Goal: Task Accomplishment & Management: Manage account settings

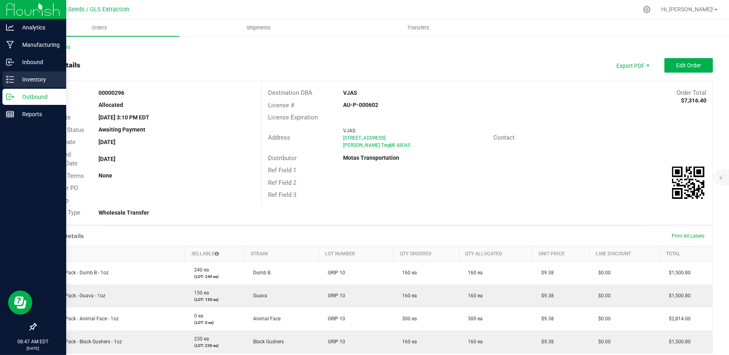
click at [22, 79] on p "Inventory" at bounding box center [38, 80] width 48 height 10
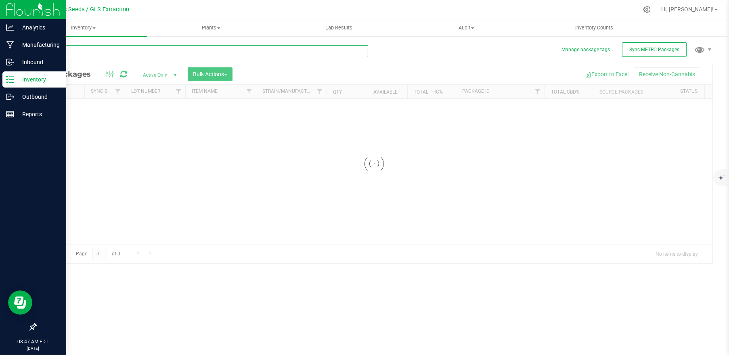
click at [119, 51] on input "text" at bounding box center [202, 51] width 333 height 12
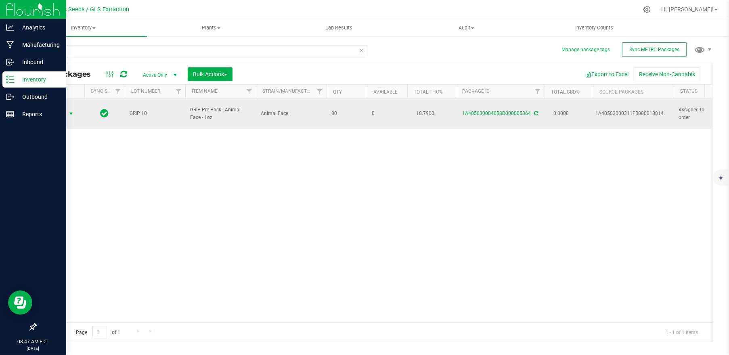
click at [53, 111] on span "Action" at bounding box center [55, 113] width 22 height 11
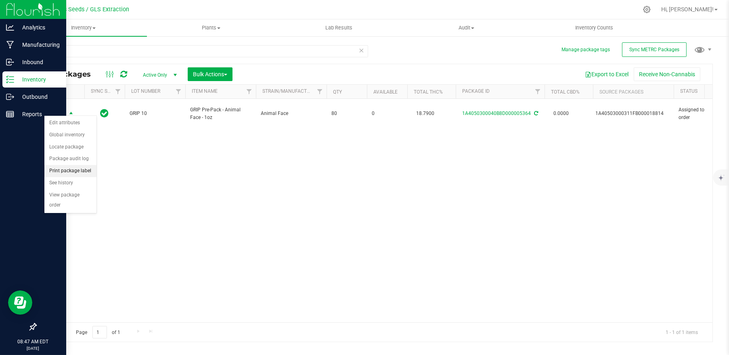
click at [65, 173] on li "Print package label" at bounding box center [70, 171] width 52 height 12
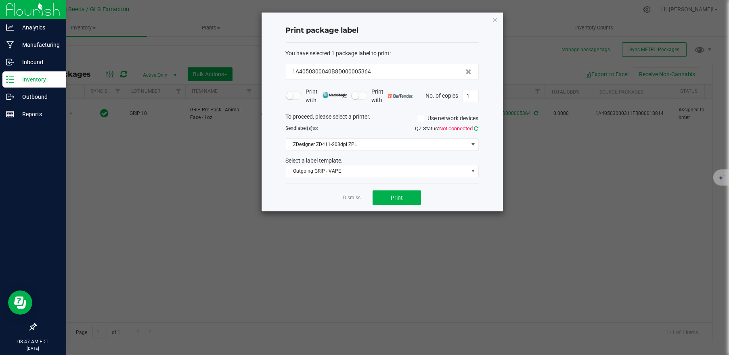
click at [477, 126] on icon at bounding box center [476, 128] width 4 height 5
click at [372, 168] on span "Outgoing GRIP - VAPE" at bounding box center [377, 170] width 182 height 11
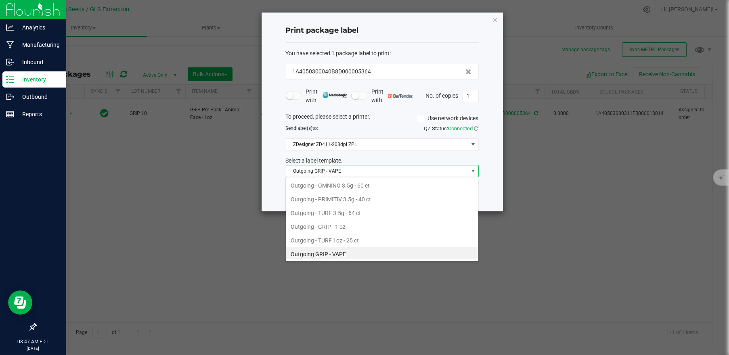
scroll to position [12, 192]
click at [350, 224] on li "Outgoing - GRIP - 1 oz" at bounding box center [382, 227] width 192 height 14
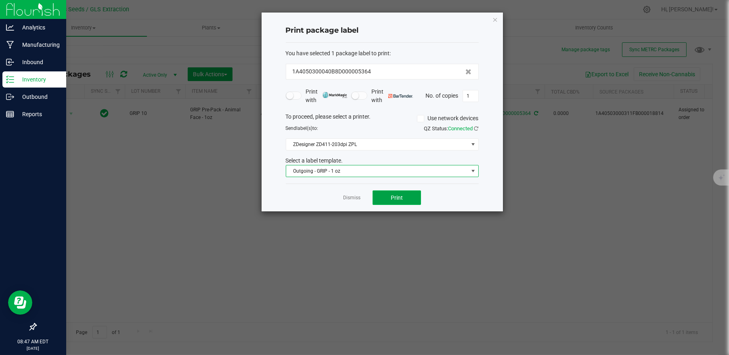
click at [402, 196] on span "Print" at bounding box center [397, 198] width 12 height 6
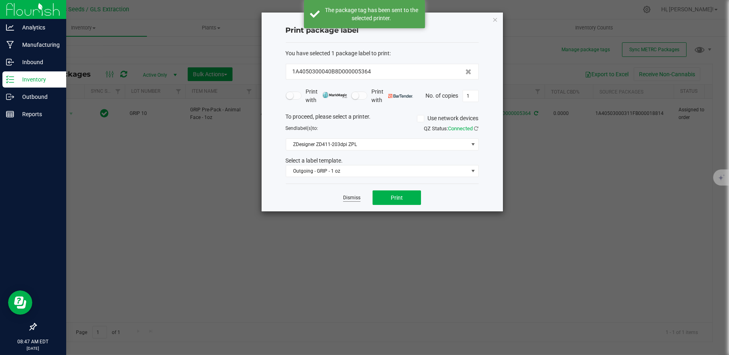
click at [353, 197] on link "Dismiss" at bounding box center [351, 198] width 17 height 7
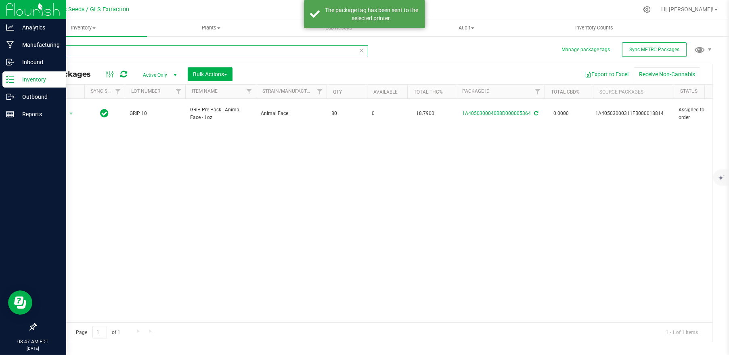
click at [0, 51] on html "Analytics Manufacturing Inbound Inventory Outbound Reports 08:47 AM EDT [DATE] …" at bounding box center [364, 177] width 729 height 355
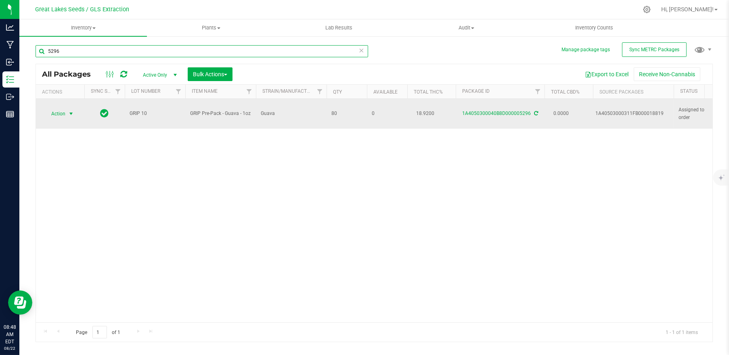
type input "5296"
click at [69, 111] on span "select" at bounding box center [71, 114] width 6 height 6
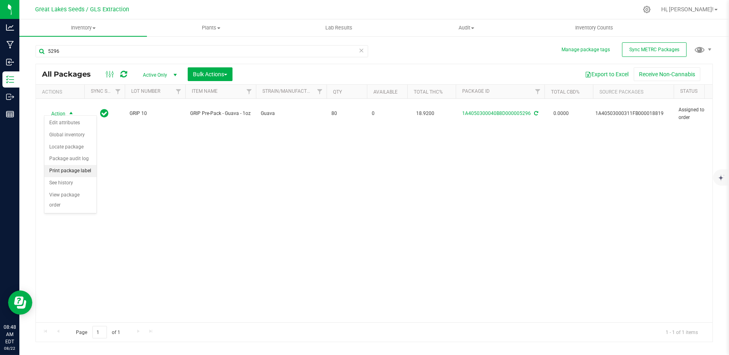
click at [79, 171] on li "Print package label" at bounding box center [70, 171] width 52 height 12
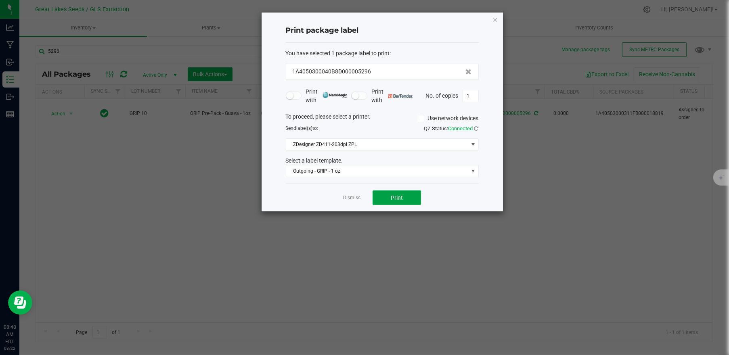
click at [395, 197] on span "Print" at bounding box center [397, 198] width 12 height 6
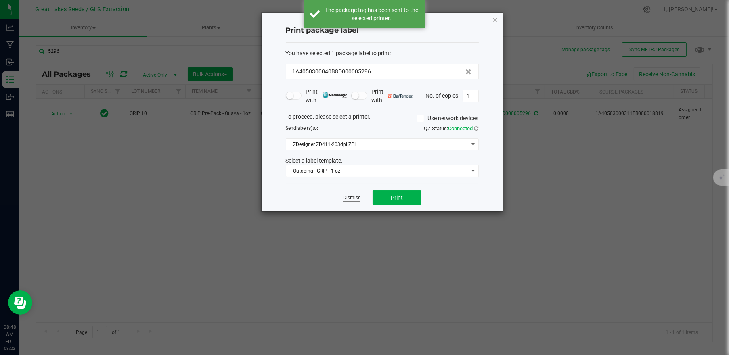
click at [346, 196] on link "Dismiss" at bounding box center [351, 198] width 17 height 7
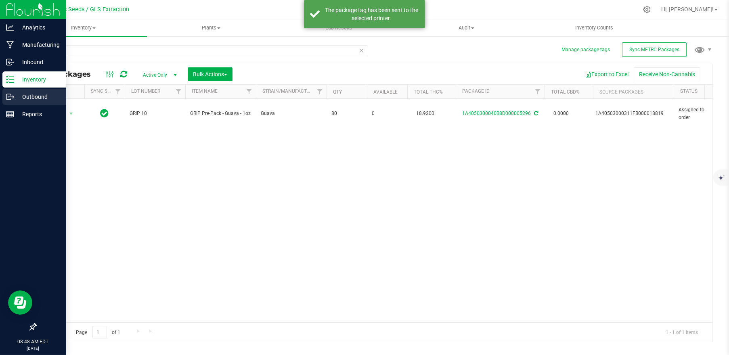
click at [32, 97] on p "Outbound" at bounding box center [38, 97] width 48 height 10
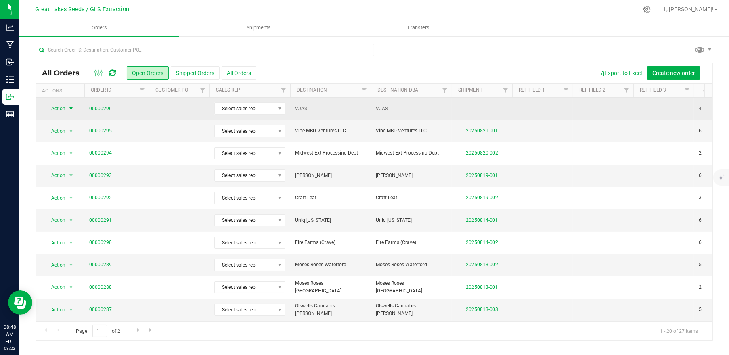
click at [71, 105] on span "select" at bounding box center [71, 108] width 6 height 6
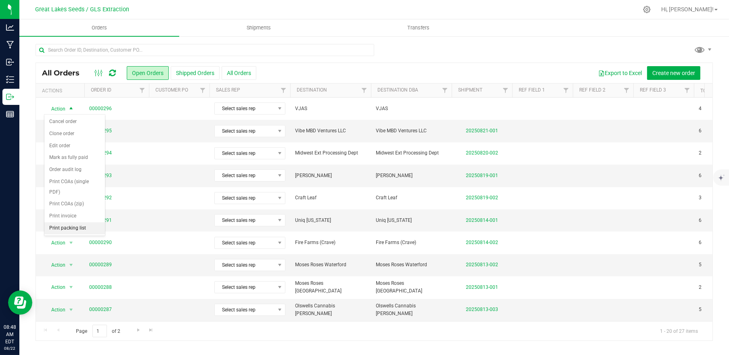
click at [73, 222] on li "Print packing list" at bounding box center [74, 228] width 61 height 12
click at [678, 70] on span "Create new order" at bounding box center [673, 73] width 43 height 6
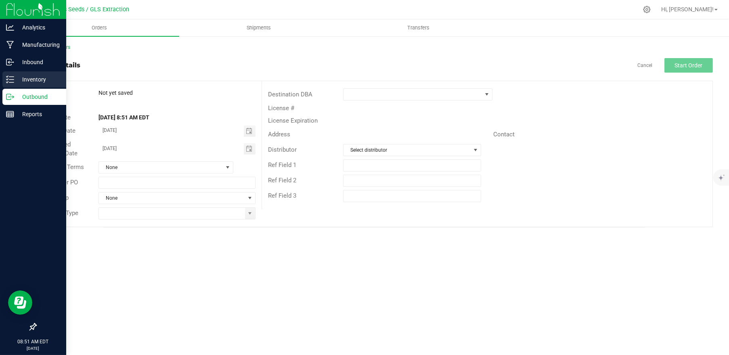
click at [27, 79] on p "Inventory" at bounding box center [38, 80] width 48 height 10
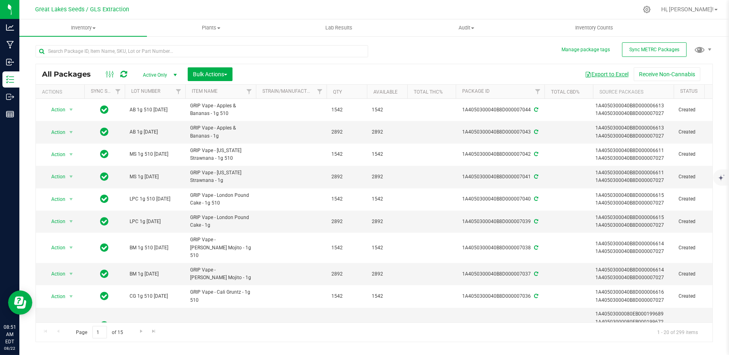
click at [609, 75] on button "Export to Excel" at bounding box center [606, 74] width 54 height 14
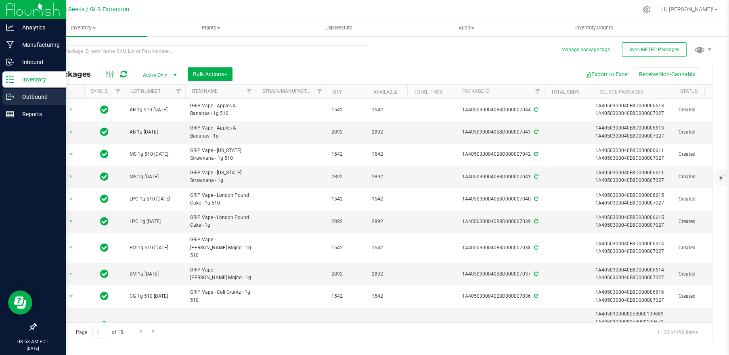
click at [30, 94] on p "Outbound" at bounding box center [38, 97] width 48 height 10
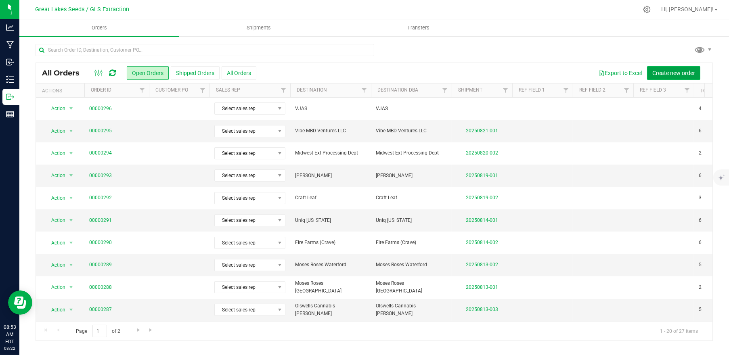
click at [679, 71] on span "Create new order" at bounding box center [673, 73] width 43 height 6
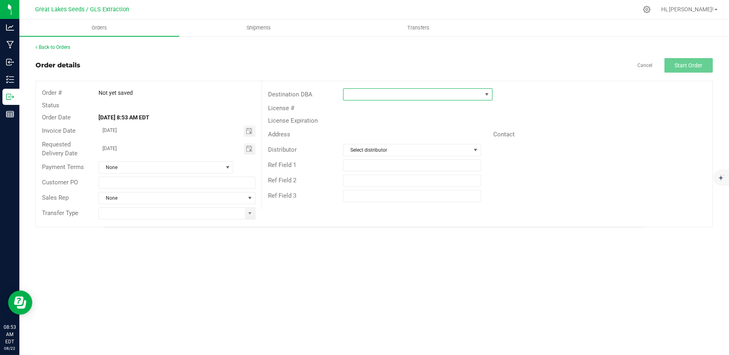
click at [479, 93] on span at bounding box center [412, 94] width 138 height 11
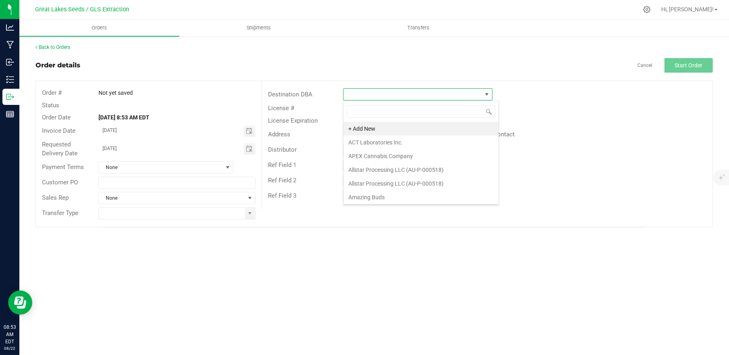
scroll to position [12, 149]
type input "jar"
click at [425, 125] on li "Jars Allstar Processing" at bounding box center [417, 129] width 148 height 14
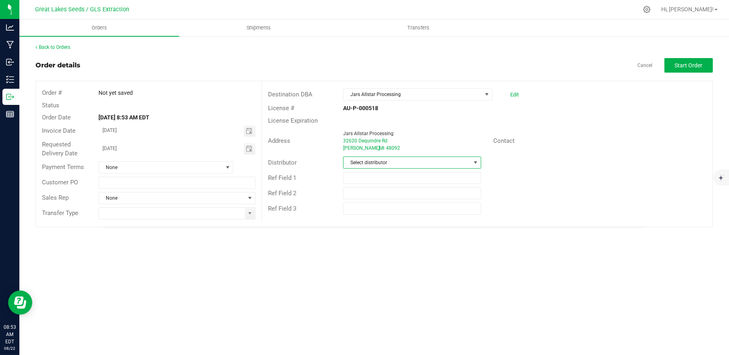
click at [398, 163] on span "Select distributor" at bounding box center [406, 162] width 127 height 11
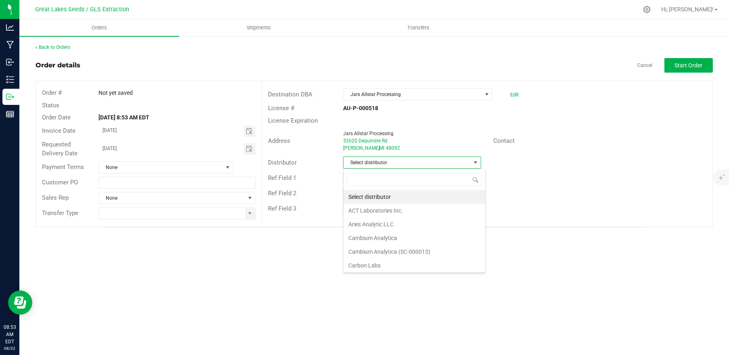
scroll to position [12, 138]
type input "mot"
click at [372, 195] on li "Motas Transportation" at bounding box center [411, 197] width 137 height 14
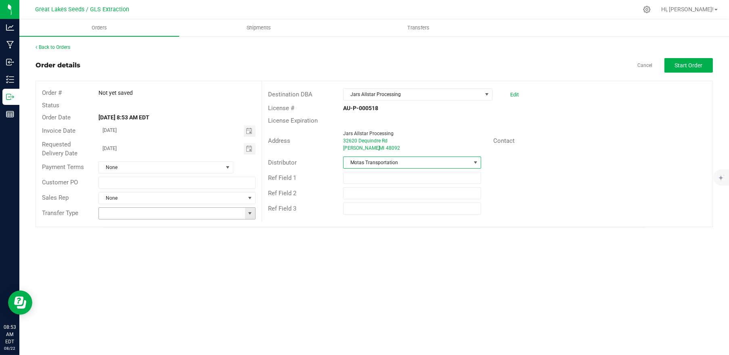
click at [248, 215] on span at bounding box center [250, 213] width 6 height 6
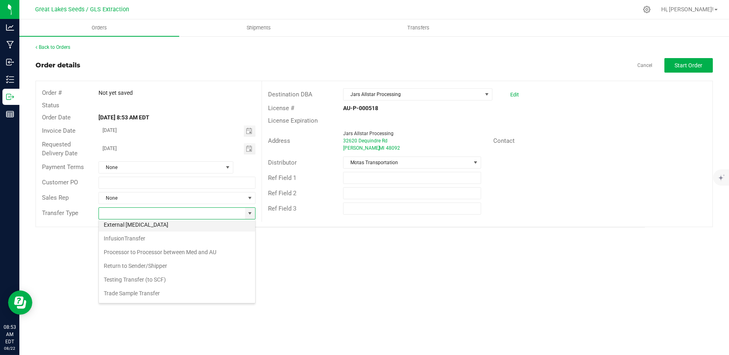
scroll to position [56, 0]
click at [179, 281] on li "Wholesale Transfer" at bounding box center [177, 282] width 156 height 14
type input "Wholesale Transfer"
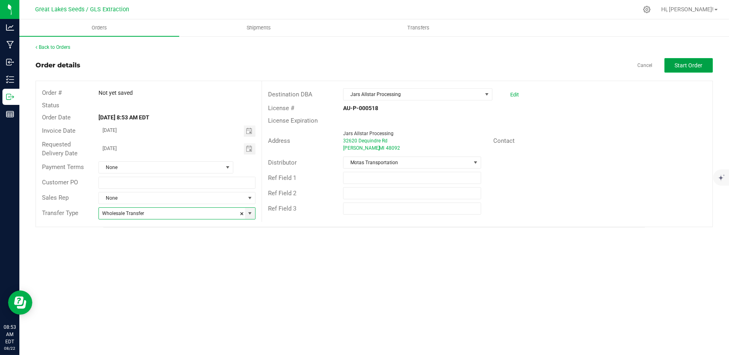
click at [687, 67] on span "Start Order" at bounding box center [689, 65] width 28 height 6
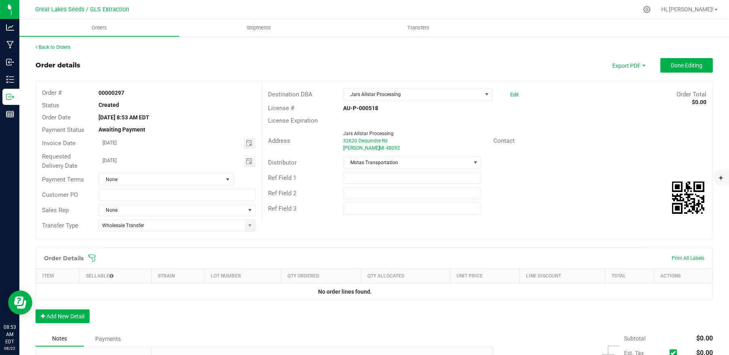
click at [96, 259] on icon at bounding box center [92, 258] width 8 height 8
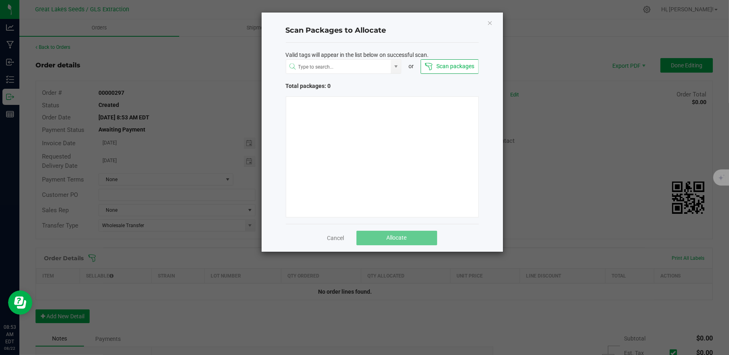
click at [448, 63] on button "Scan packages" at bounding box center [449, 66] width 58 height 15
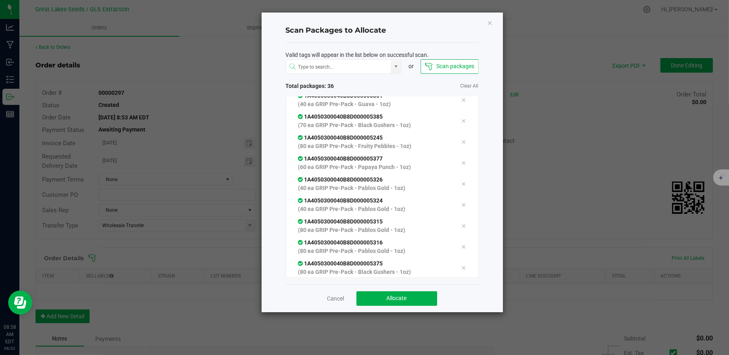
scroll to position [574, 0]
click at [394, 296] on span "Allocate" at bounding box center [397, 298] width 20 height 6
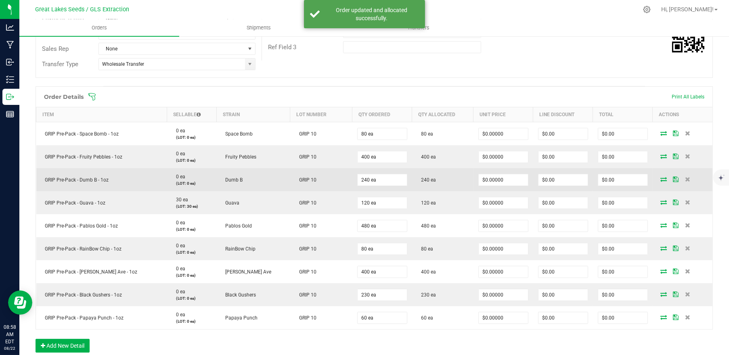
scroll to position [0, 0]
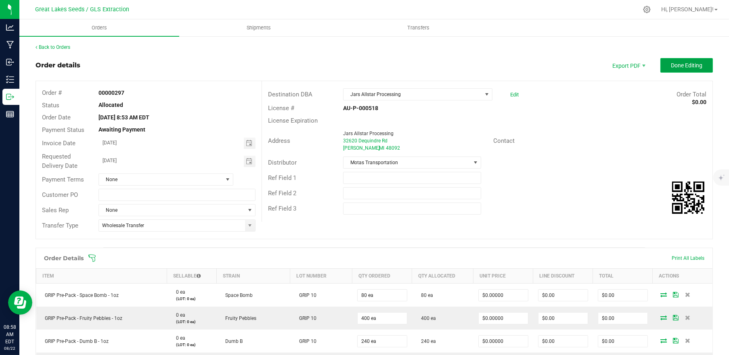
click at [671, 65] on span "Done Editing" at bounding box center [686, 65] width 31 height 6
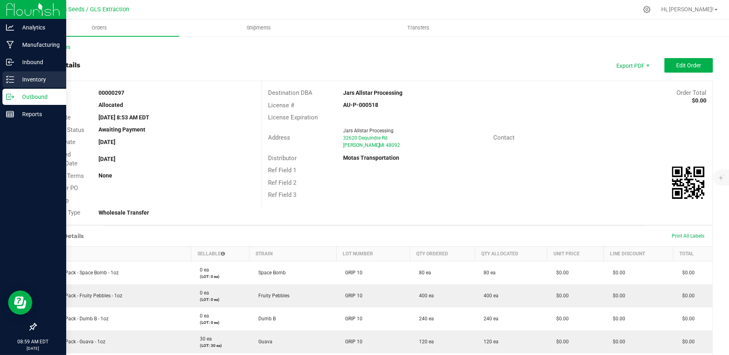
click at [36, 82] on p "Inventory" at bounding box center [38, 80] width 48 height 10
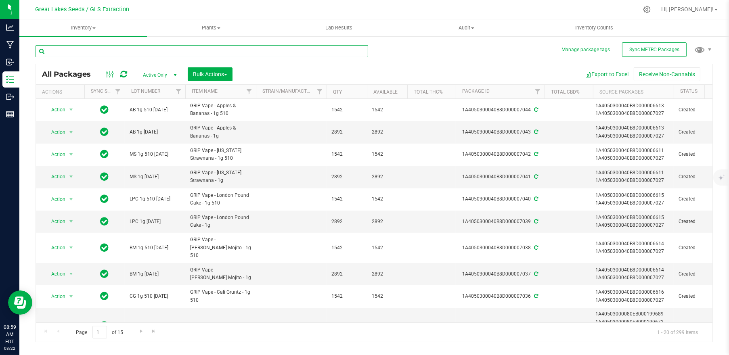
click at [147, 54] on input "text" at bounding box center [202, 51] width 333 height 12
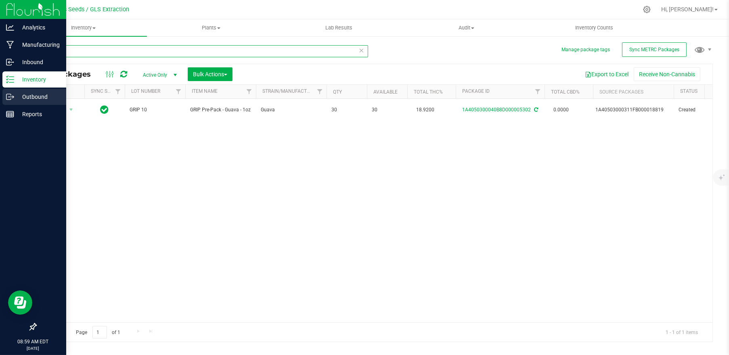
type input "5302"
click at [35, 96] on p "Outbound" at bounding box center [38, 97] width 48 height 10
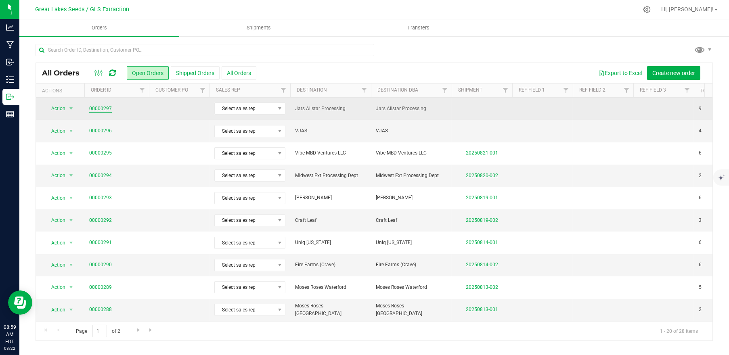
click at [108, 108] on link "00000297" at bounding box center [100, 109] width 23 height 8
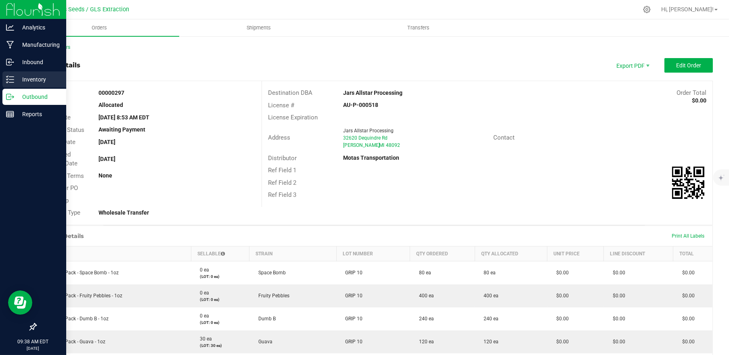
click at [24, 82] on p "Inventory" at bounding box center [38, 80] width 48 height 10
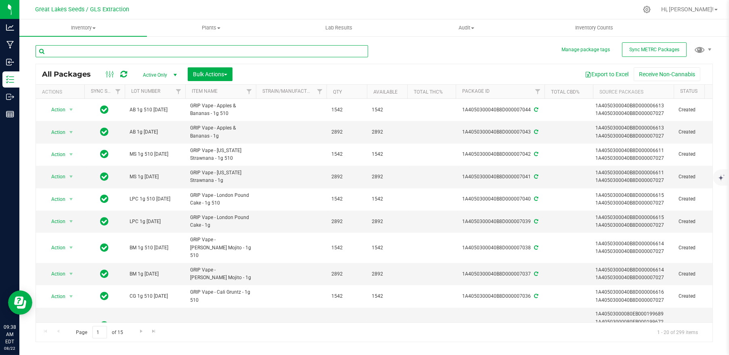
click at [209, 56] on input "text" at bounding box center [202, 51] width 333 height 12
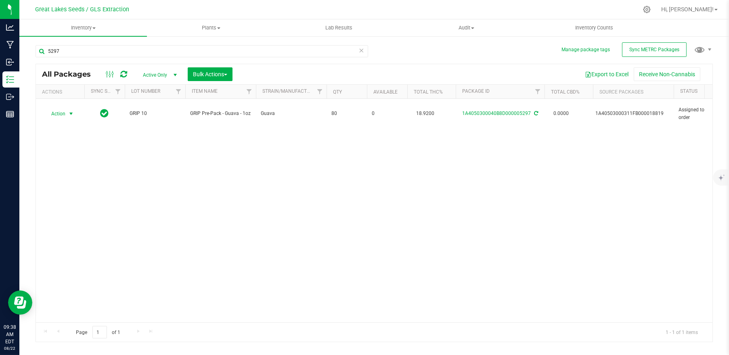
click at [60, 112] on span "Action" at bounding box center [55, 113] width 22 height 11
click at [70, 171] on li "Print package label" at bounding box center [70, 171] width 52 height 12
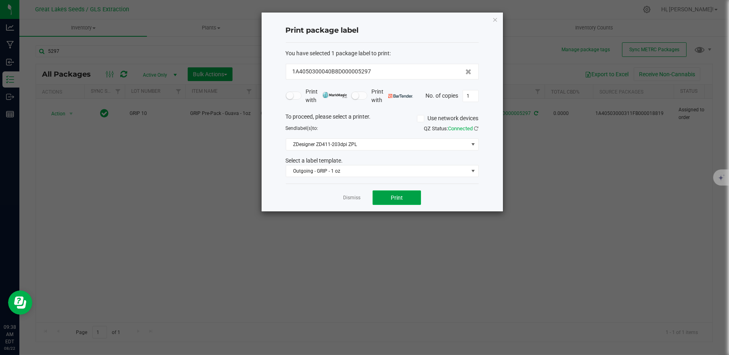
click at [379, 200] on button "Print" at bounding box center [396, 197] width 48 height 15
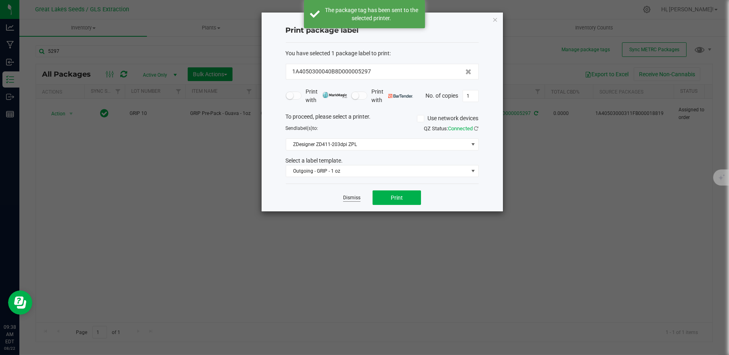
click at [346, 198] on link "Dismiss" at bounding box center [351, 198] width 17 height 7
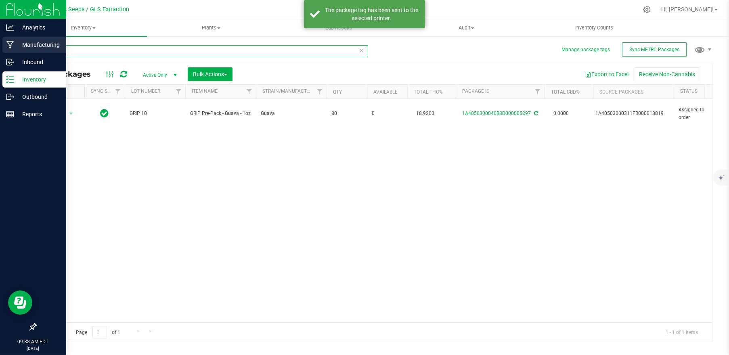
drag, startPoint x: 102, startPoint y: 47, endPoint x: 17, endPoint y: 46, distance: 85.6
click at [17, 46] on div "Analytics Manufacturing Inbound Inventory Outbound Reports 09:38 AM EDT [DATE] …" at bounding box center [364, 177] width 729 height 355
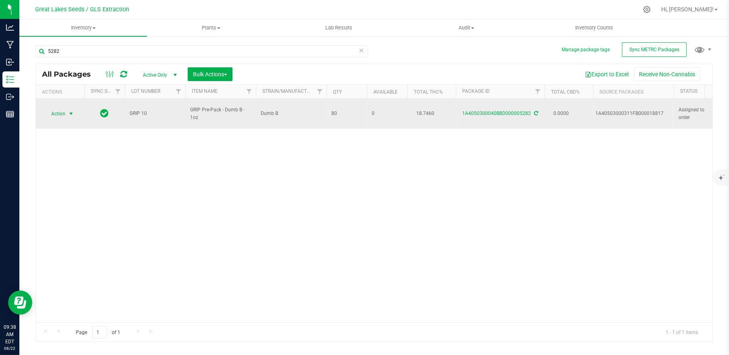
click at [73, 111] on span "select" at bounding box center [71, 114] width 6 height 6
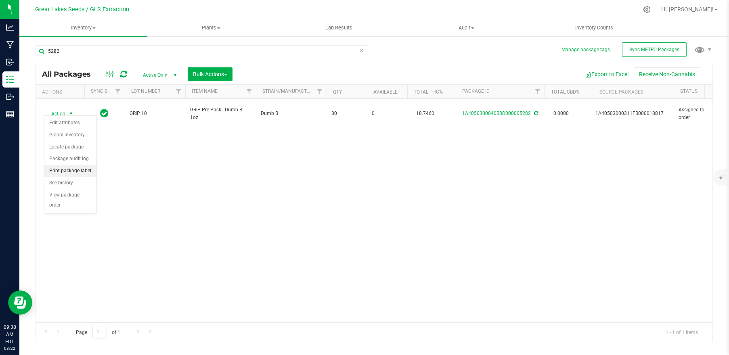
click at [76, 172] on li "Print package label" at bounding box center [70, 171] width 52 height 12
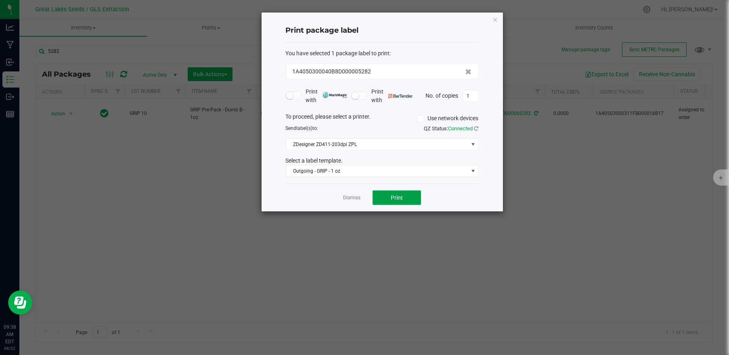
click at [385, 201] on button "Print" at bounding box center [396, 197] width 48 height 15
click at [355, 198] on link "Dismiss" at bounding box center [351, 198] width 17 height 7
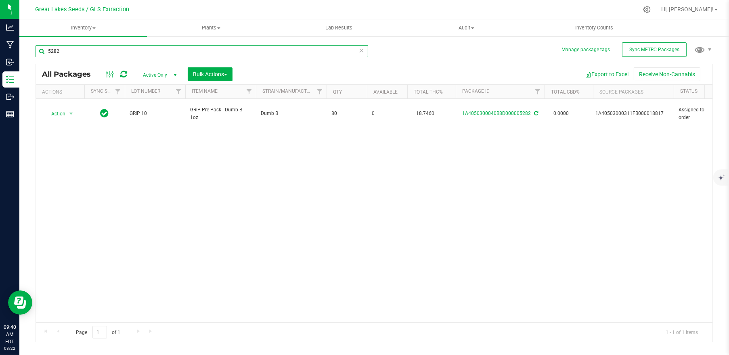
drag, startPoint x: 87, startPoint y: 48, endPoint x: 47, endPoint y: 52, distance: 39.8
click at [47, 52] on input "5282" at bounding box center [202, 51] width 333 height 12
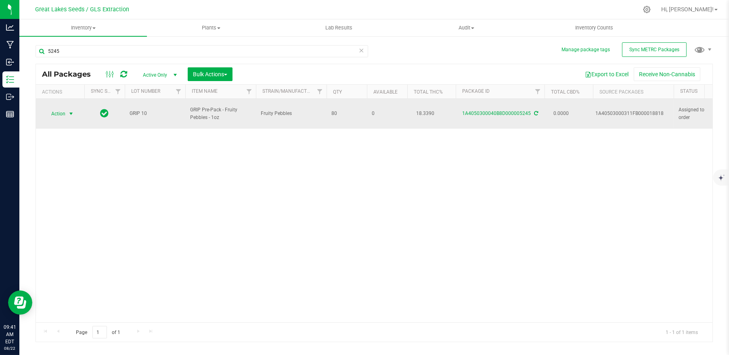
click at [66, 111] on span "select" at bounding box center [71, 113] width 10 height 11
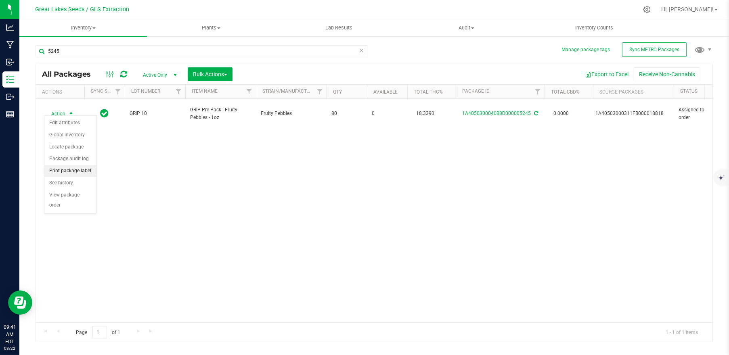
click at [66, 169] on li "Print package label" at bounding box center [70, 171] width 52 height 12
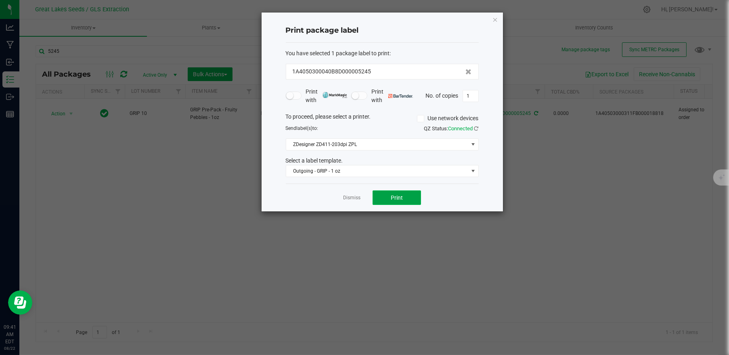
click at [395, 195] on span "Print" at bounding box center [397, 198] width 12 height 6
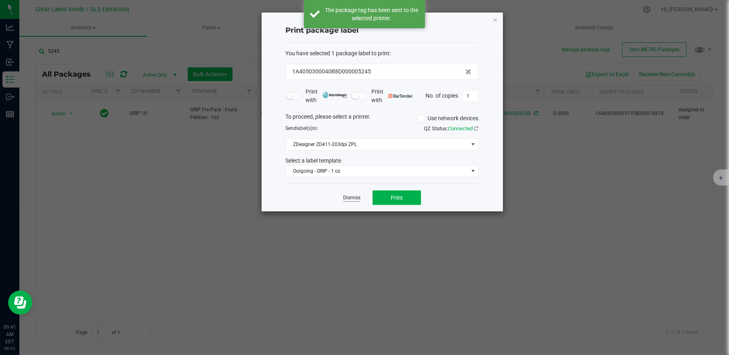
click at [353, 197] on link "Dismiss" at bounding box center [351, 198] width 17 height 7
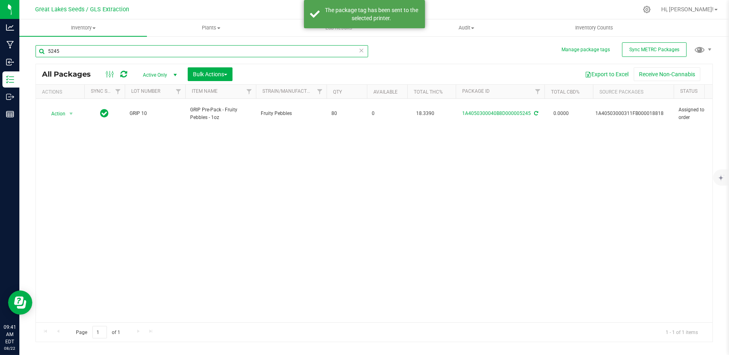
drag, startPoint x: 50, startPoint y: 50, endPoint x: 38, endPoint y: 50, distance: 12.1
click at [38, 50] on input "5245" at bounding box center [202, 51] width 333 height 12
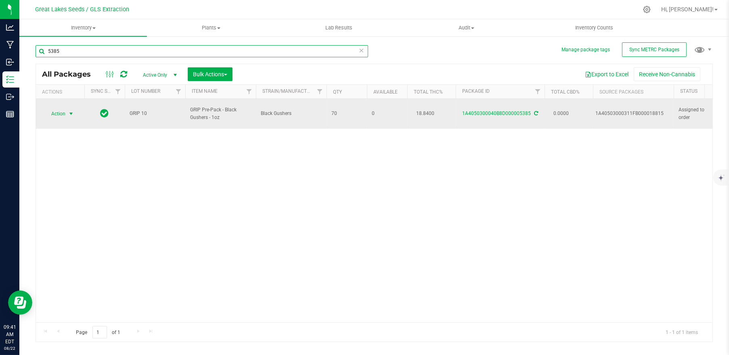
type input "5385"
click at [65, 108] on span "Action" at bounding box center [55, 113] width 22 height 11
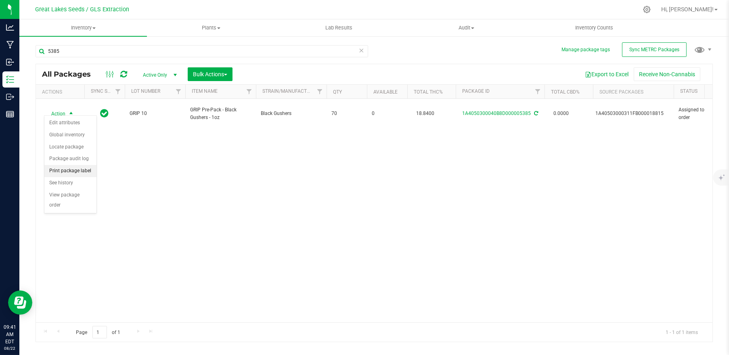
click at [73, 169] on li "Print package label" at bounding box center [70, 171] width 52 height 12
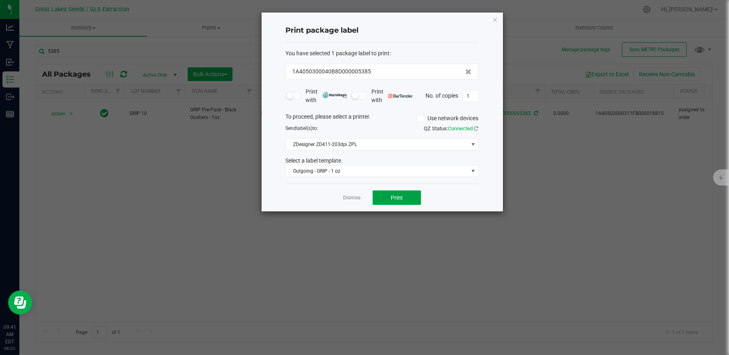
click at [393, 195] on span "Print" at bounding box center [397, 198] width 12 height 6
click at [353, 199] on link "Dismiss" at bounding box center [351, 198] width 17 height 7
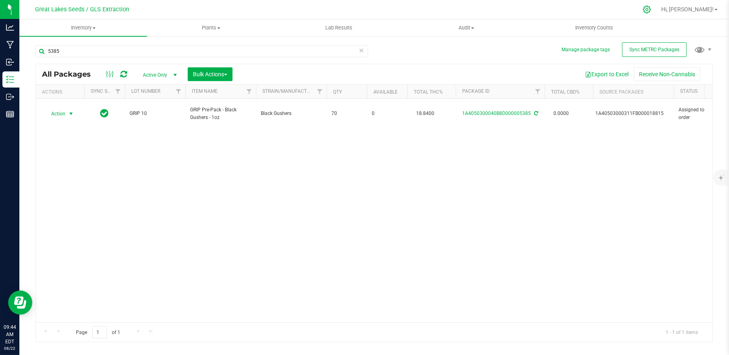
click at [651, 11] on icon at bounding box center [646, 9] width 8 height 8
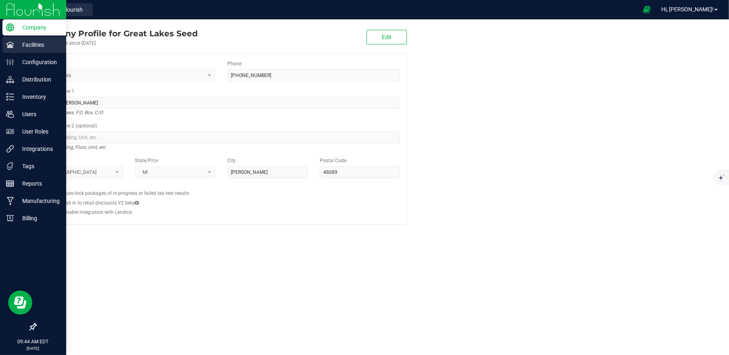
click at [18, 46] on p "Facilities" at bounding box center [38, 45] width 48 height 10
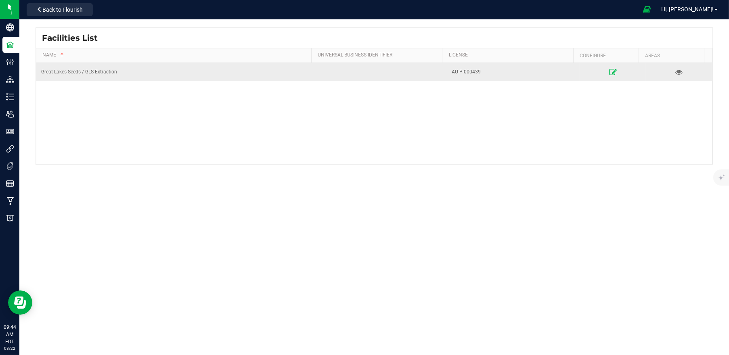
click at [609, 71] on icon at bounding box center [613, 72] width 8 height 6
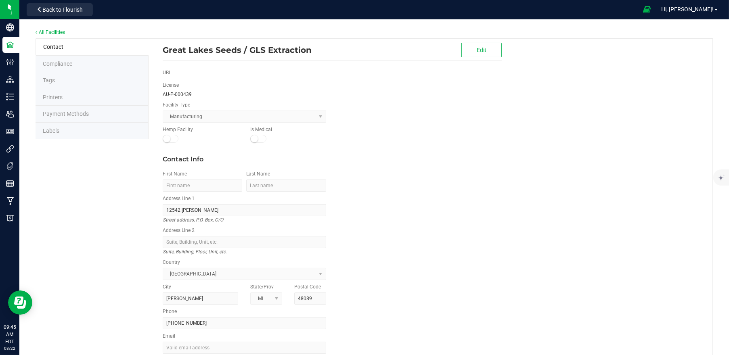
click at [59, 128] on span "Labels" at bounding box center [51, 131] width 17 height 6
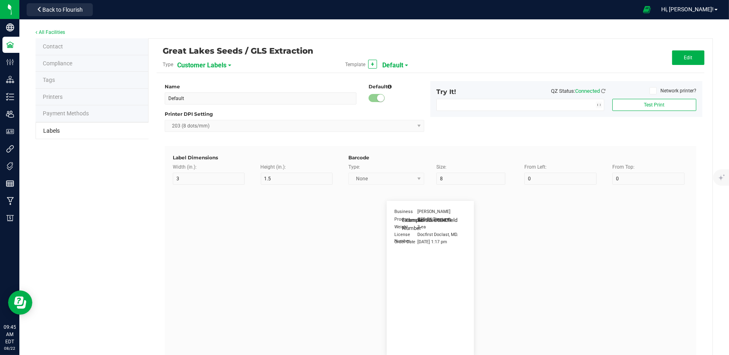
type input "2.25"
type input "4"
type input "20"
type input "5"
type input "Business"
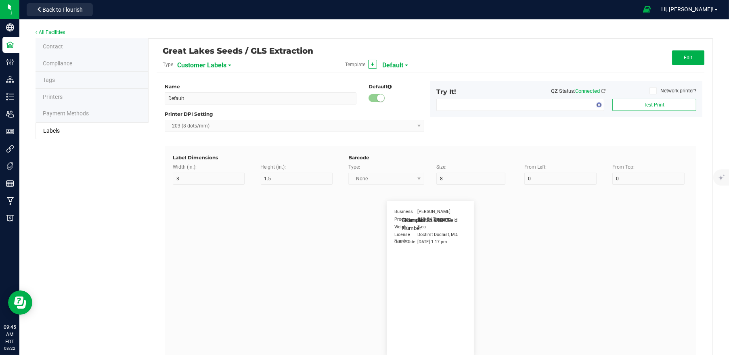
type input "15"
type input "5"
type input "[PERSON_NAME]"
type input "Product"
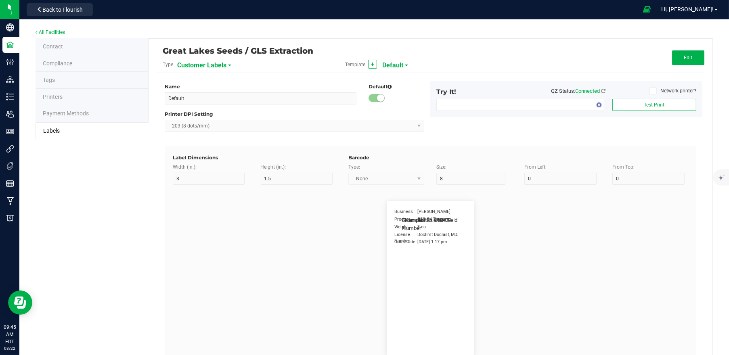
type input "15"
type input "5"
type input "10"
type input "GSC Oil Tincture"
type input "Weight"
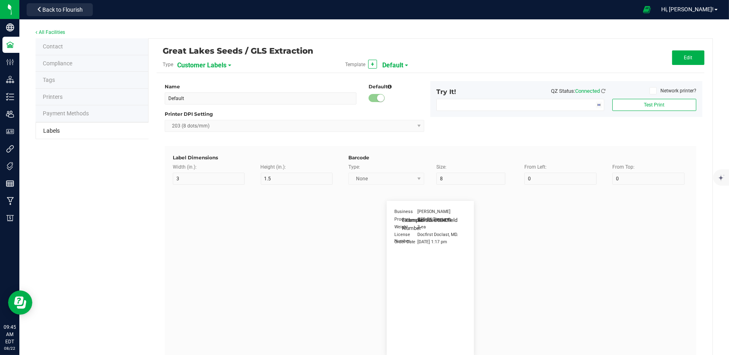
type input "5"
type input "15"
type input "3 ea"
type input "License Number"
type input "15"
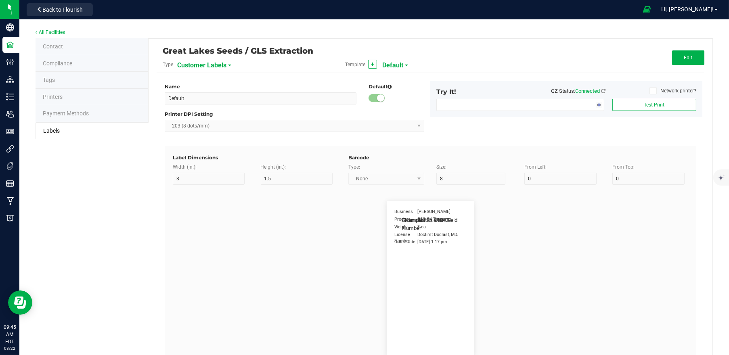
type input "5"
type input "Docfirst Doclast, MD."
type input "Order Date"
type input "15"
type input "5"
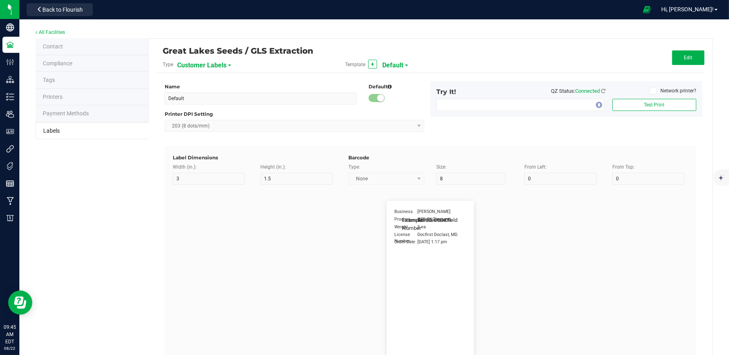
type input "25"
type input "[DATE] 1:17 pm"
type input "License Number"
type input "10"
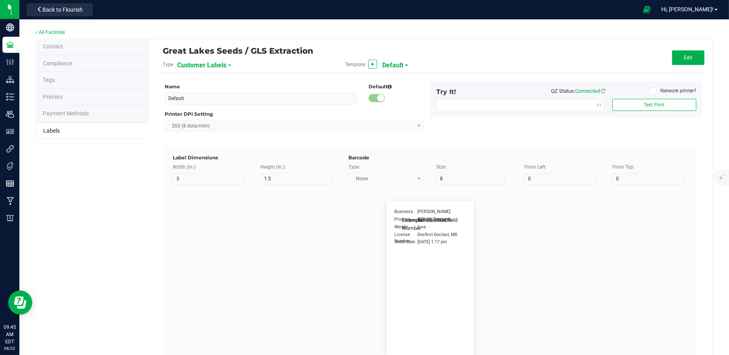
type input "10"
type input "AU-PA-000439"
type input "Example"
type input "10"
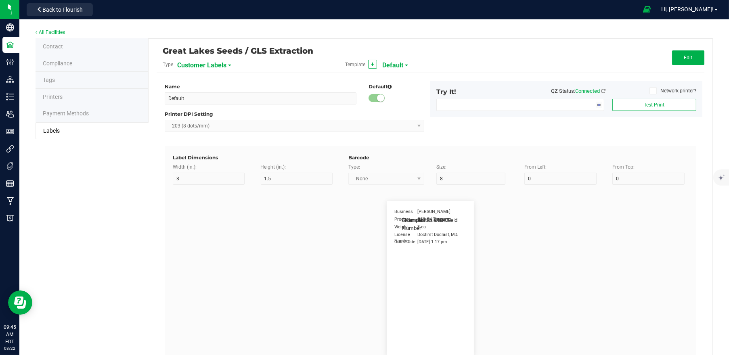
type input "10"
type input "Editable text field"
type input "Package ID"
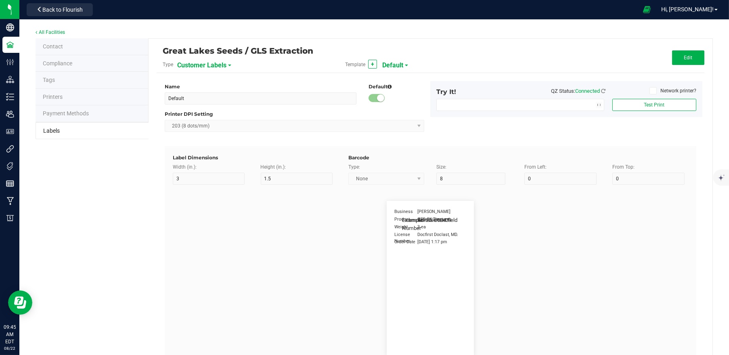
type input "15"
type input "5"
type input "10"
type input "CADMODS-20230420-096"
type input "Lot Number"
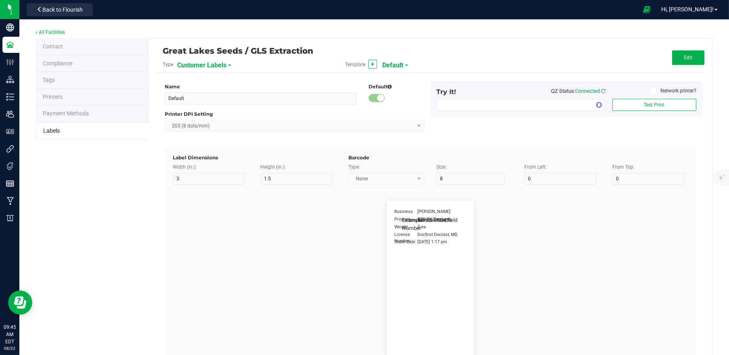
type input "15"
type input "5"
type input "10"
type input "LOTPXGDP-0912"
type input "Brand"
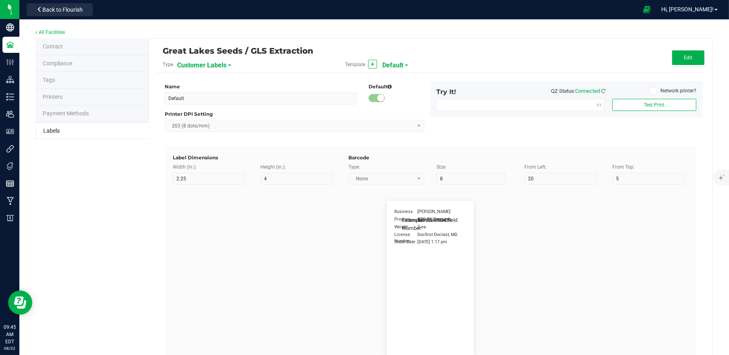
type input "15"
type input "5"
type input "30"
type input "Cannabis Co."
click at [212, 65] on span "Customer Labels" at bounding box center [201, 66] width 49 height 14
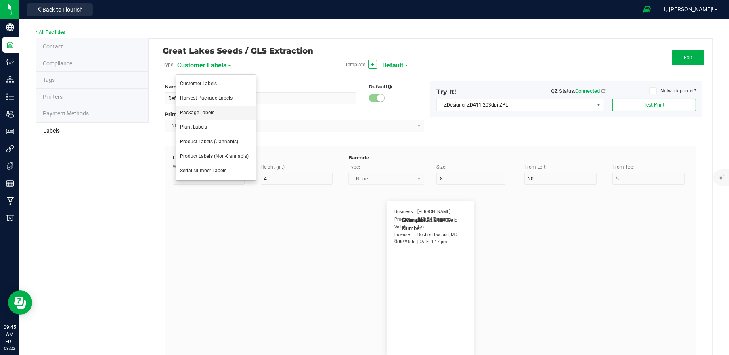
click at [212, 110] on span "Package Labels" at bounding box center [197, 113] width 34 height 6
type input "2.75"
type input "30"
type input "1"
type input "60"
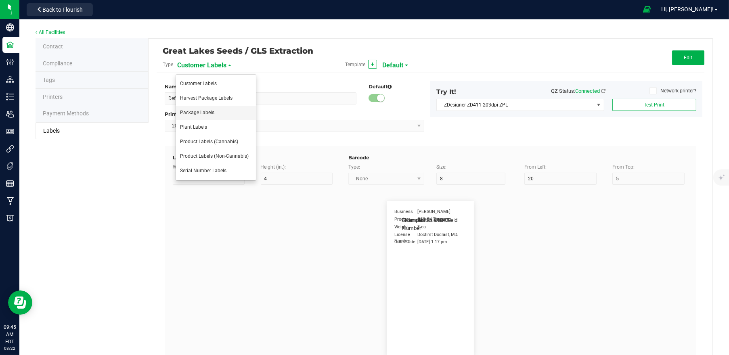
type input "METRC"
type input "14"
type input "10"
type input "1"
type input "10"
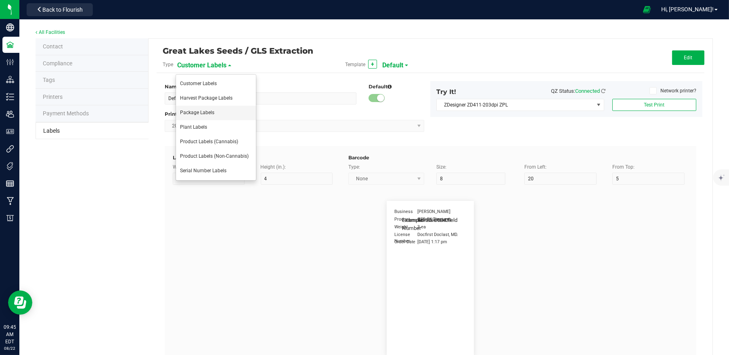
type input "CADMODS-20200420-096"
type input "Size"
type input "25"
type input "10"
type input "35"
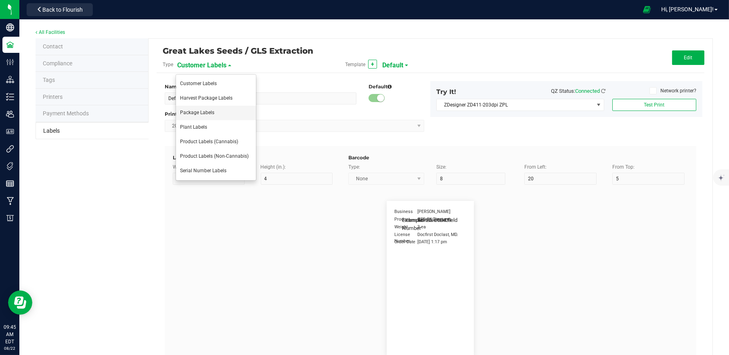
type input "44 ea"
type input "GLS"
type input "8"
type input "12"
type input "20"
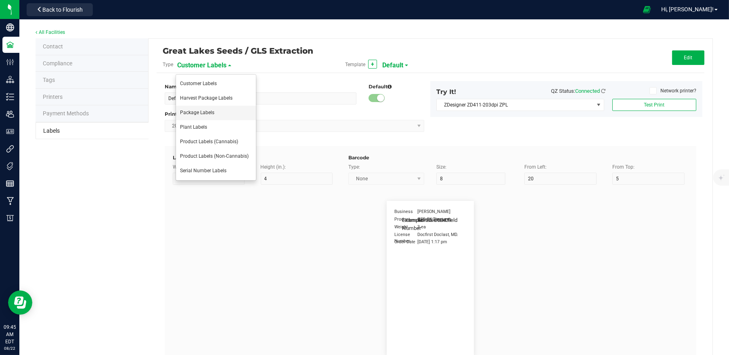
type input "AU-P-000439"
type input "SKU Name"
type input "25"
type input "15"
type input "1"
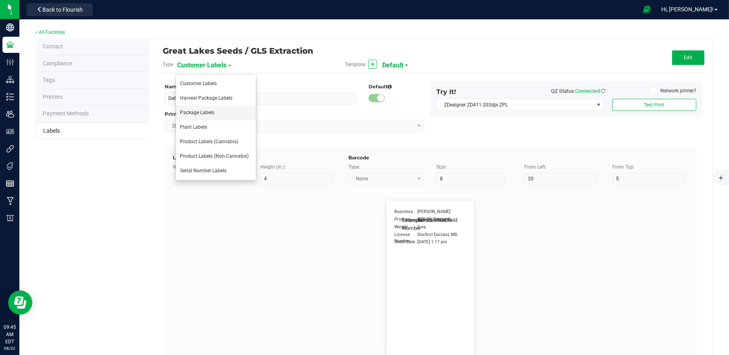
type input "30"
type input "Gelato Pen"
type input "Strain"
type input "25"
type input "10"
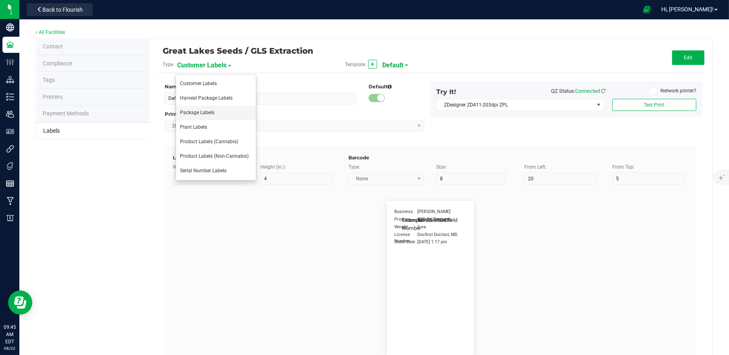
type input "15"
type input "Gelato"
type input "Package Date"
type input "25"
type input "5"
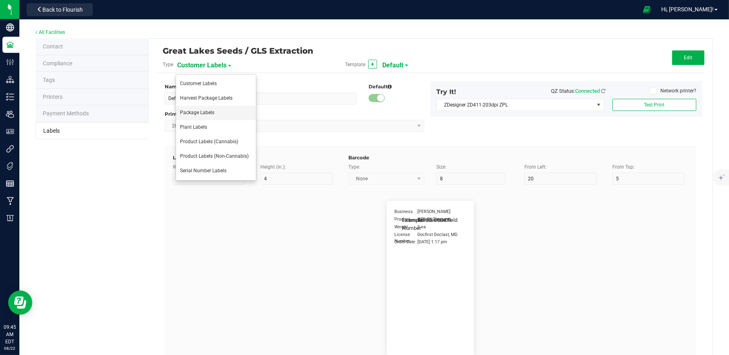
type input "25"
type input "[DATE] 10:14pm"
type input "Lot Number"
type input "25"
type input "5"
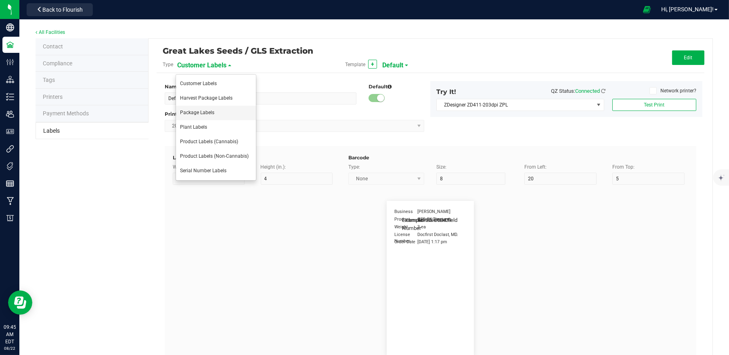
type input "30"
type input "LOT918234"
type input "SKU"
type input "25"
type input "10"
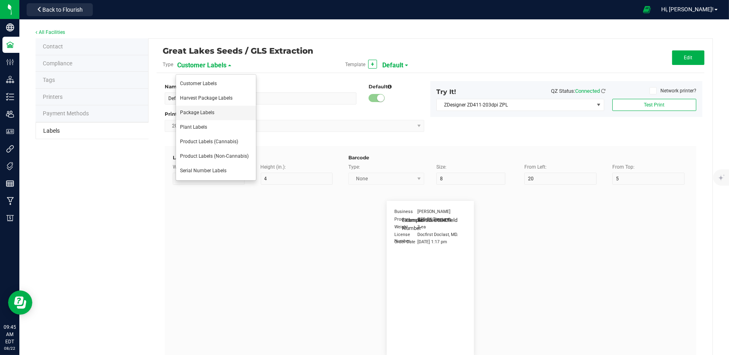
type input "30"
type input "42P017"
type input "Ref Field 1"
type input "25"
type input "10"
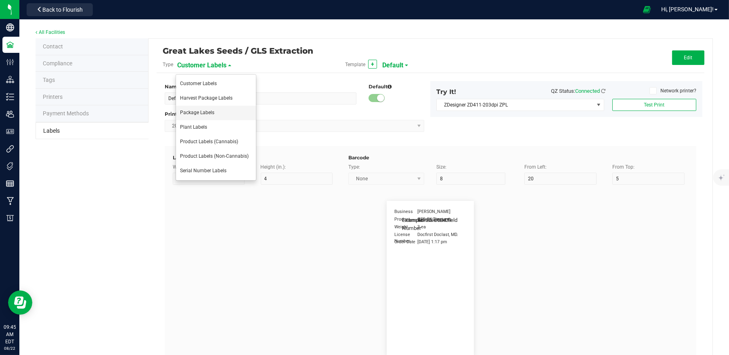
type input "35"
type input "Ref Field 1 Value"
type input "Ref Field 2"
type input "25"
type input "10"
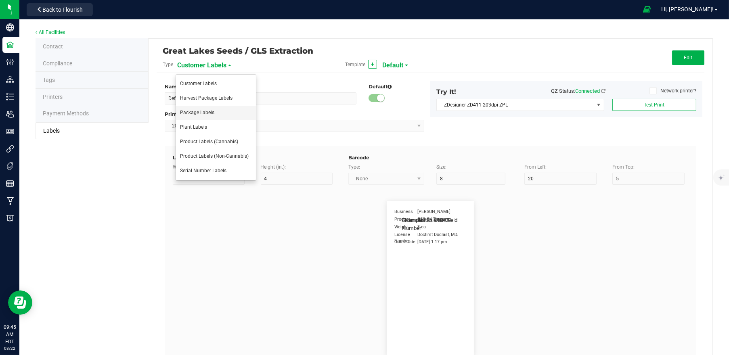
type input "35"
type input "Ref Field 2 Value"
type input "Ref Field 3"
type input "25"
type input "10"
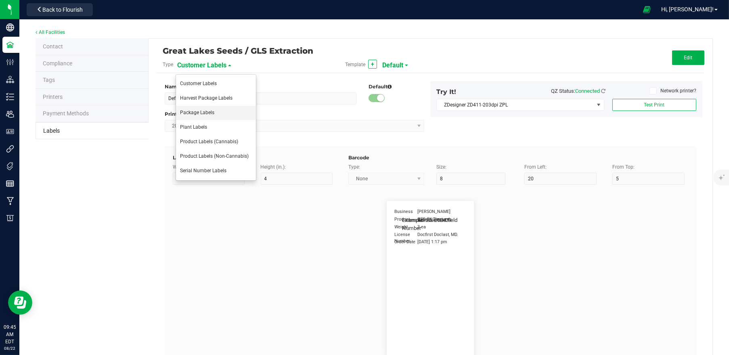
type input "35"
type input "Ref Field 3 Value"
type input "Item Ref Field 1"
type input "25"
type input "10"
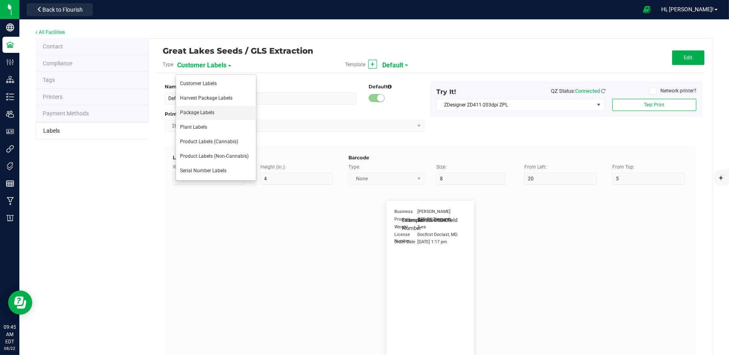
type input "35"
type input "Item Ref Field 1 Value"
type input "Item Ref Field 2"
type input "25"
type input "10"
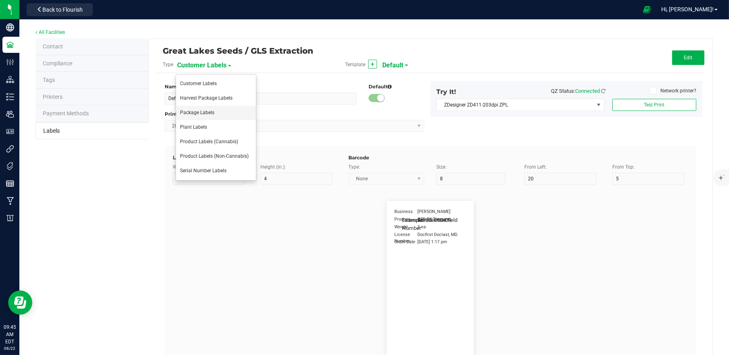
type input "35"
type input "Item Ref Field 2 Value"
type input "Item Ref Field 3"
type input "25"
type input "10"
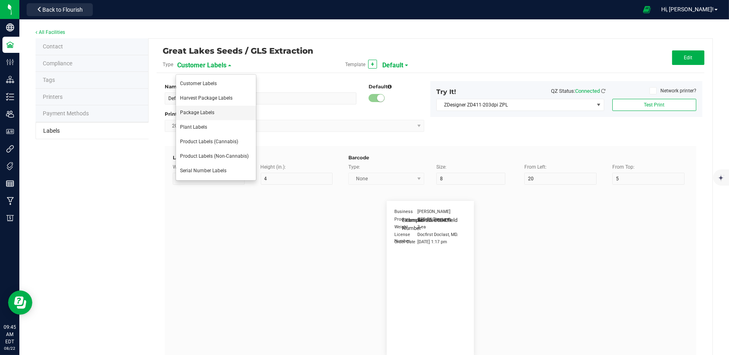
type input "35"
type input "Item Ref Field 3 Value"
type input "Item Ref Field 4"
type input "25"
type input "10"
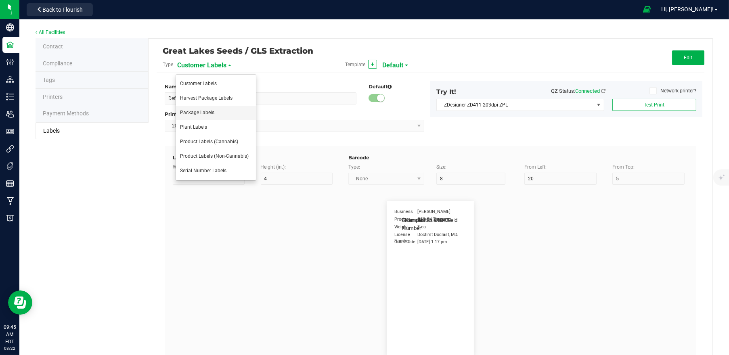
type input "35"
type input "Item Ref Field 4 Value"
type input "Item Ref Field 5"
type input "25"
type input "10"
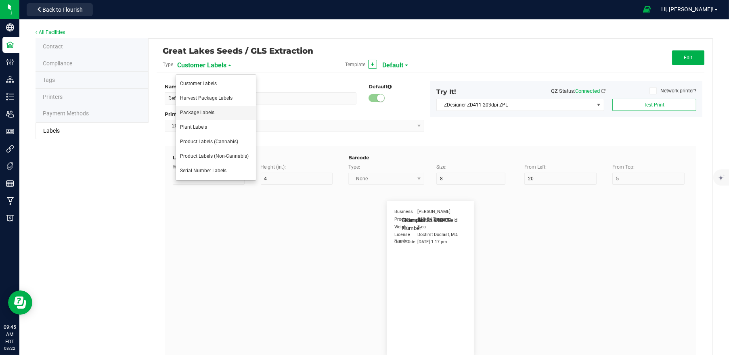
type input "35"
type input "Item Ref Field 5 Value"
type input "NDC Number"
type input "25"
type input "10"
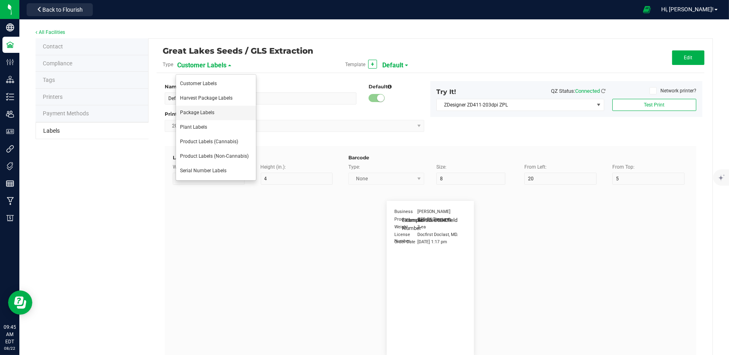
type input "35"
type input "[PHONE_NUMBER]"
type input "Number of Servings"
type input "25"
type input "10"
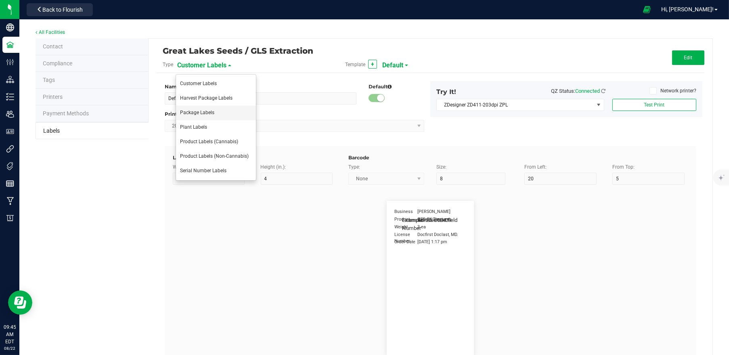
type input "35"
type input "4 servings/item"
type input "Serving Size"
type input "25"
type input "10"
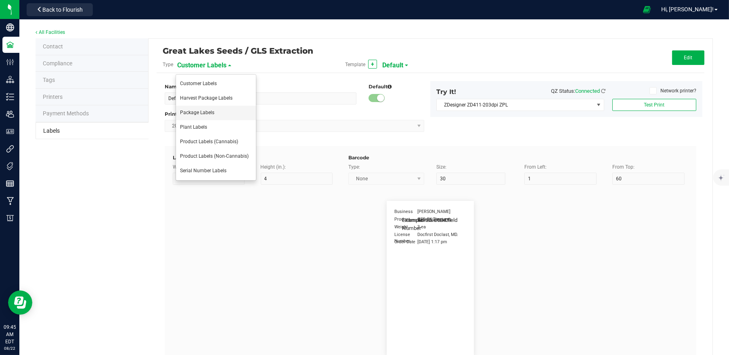
type input "35"
type input "1 cup"
type input "Serving Size (Grams)"
type input "25"
type input "10"
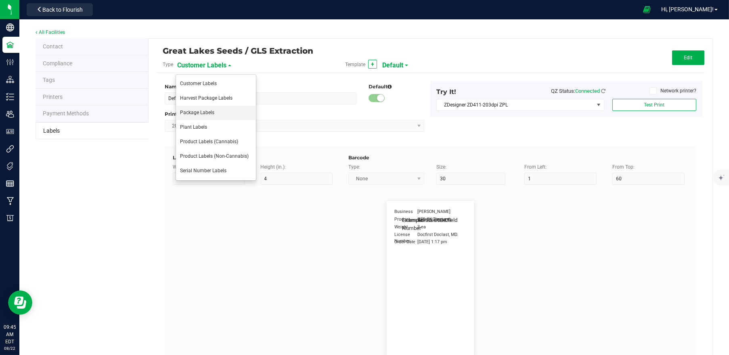
type input "35"
type input "4 g"
type input "Doses Per Unit"
type input "25"
type input "10"
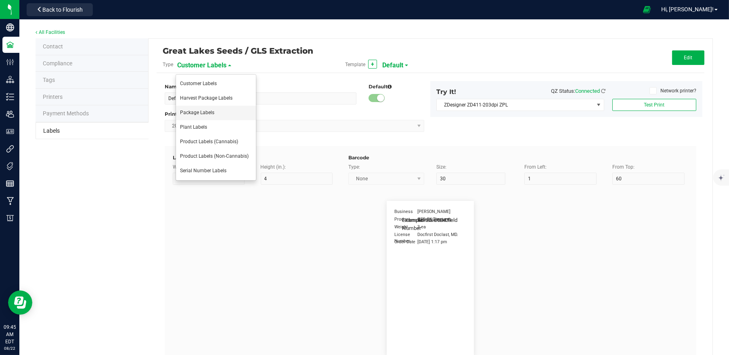
type input "35"
type input "20"
type input "Item Ingredients"
type input "25"
type input "10"
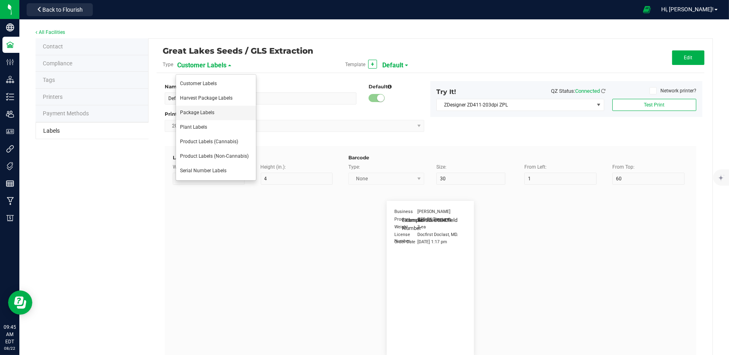
type input "35"
type input "Ingredient one, ingredient two"
type input "METRC Item Ingredients"
type input "25"
type input "10"
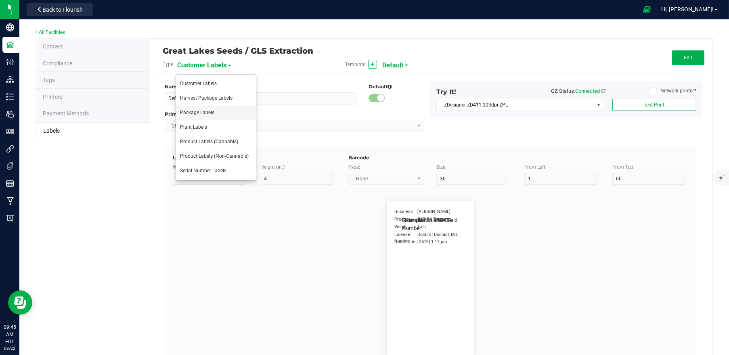
type input "35"
type input "Ingredient one, ingredient two"
click at [220, 65] on span "Customer Labels" at bounding box center [201, 66] width 49 height 14
click at [222, 112] on li "Package Labels" at bounding box center [216, 113] width 80 height 15
type input "2.75"
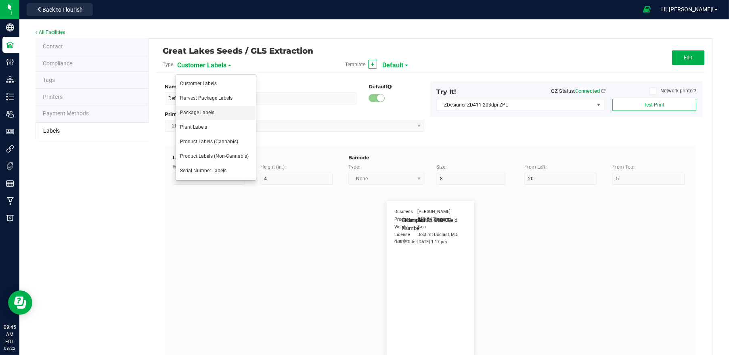
type input "30"
type input "1"
type input "60"
type input "METRC"
type input "14"
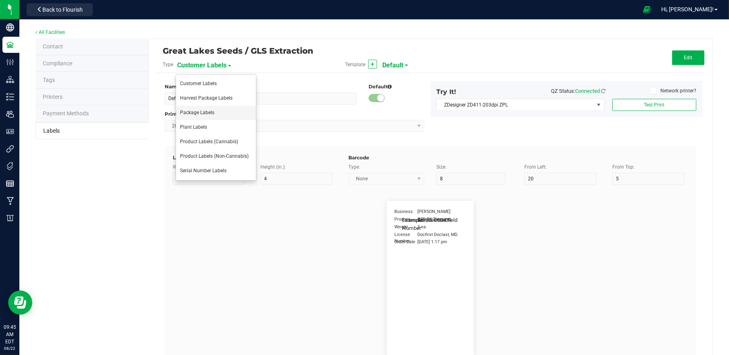
type input "10"
type input "1"
type input "10"
type input "CADMODS-20200420-096"
type input "Size"
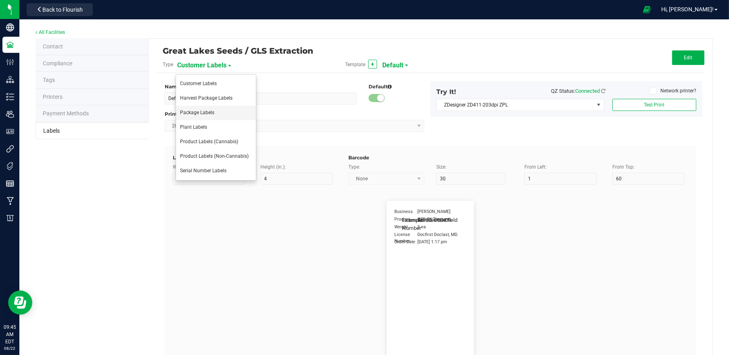
type input "25"
type input "10"
type input "35"
type input "44 ea"
type input "GLS"
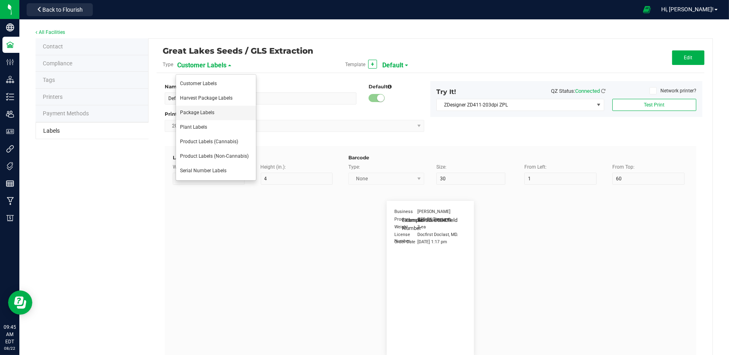
type input "8"
type input "12"
type input "20"
type input "AU-P-000439"
type input "SKU Name"
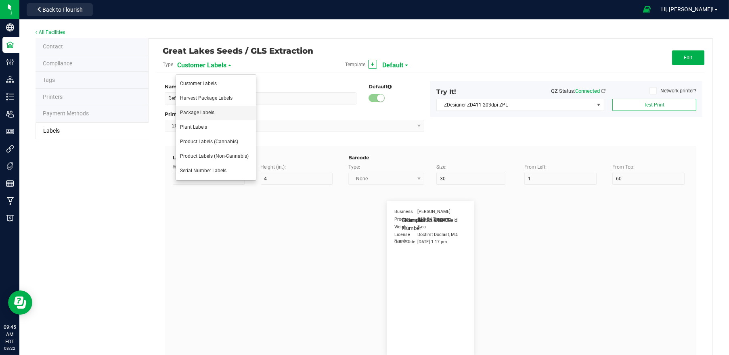
type input "25"
type input "15"
type input "1"
type input "30"
type input "Gelato Pen"
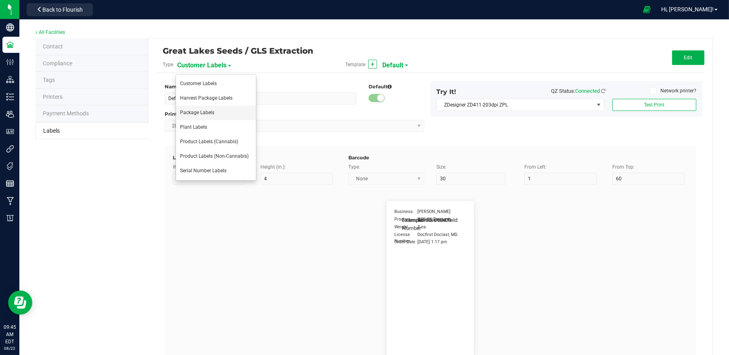
type input "Strain"
type input "25"
type input "10"
type input "15"
type input "Gelato"
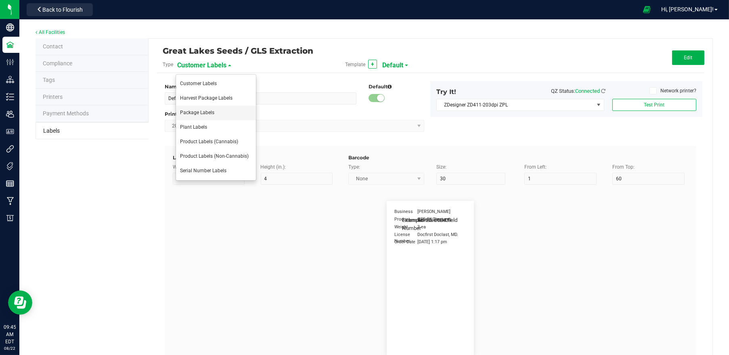
type input "Package Date"
type input "25"
type input "5"
type input "25"
type input "[DATE] 10:14pm"
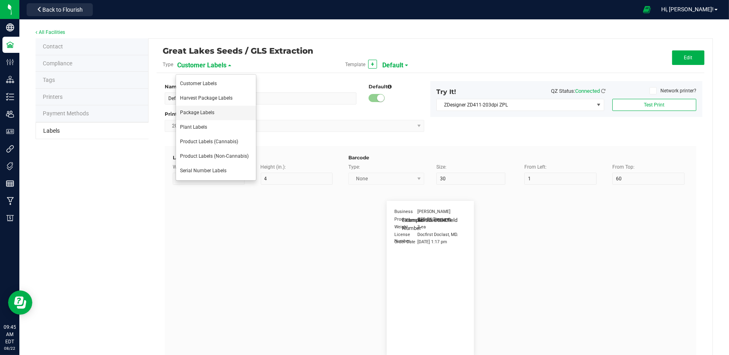
type input "Lot Number"
type input "25"
type input "5"
type input "30"
type input "LOT918234"
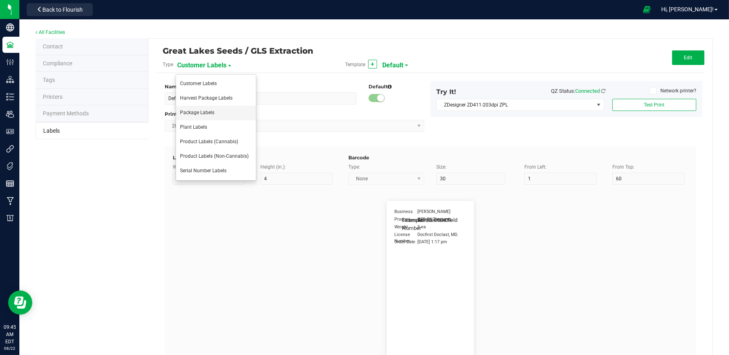
type input "SKU"
type input "25"
type input "10"
type input "30"
type input "42P017"
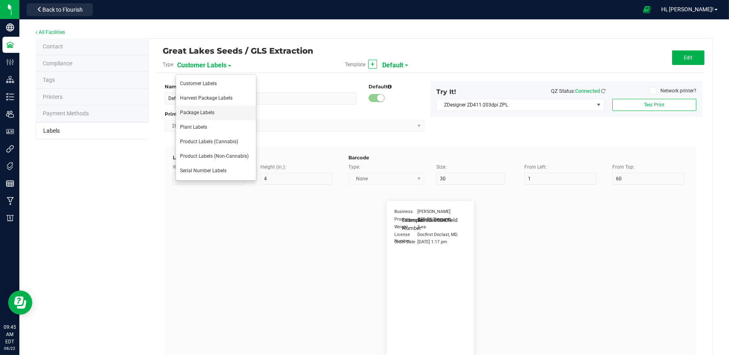
type input "Ref Field 1"
type input "25"
type input "10"
type input "35"
type input "Ref Field 1 Value"
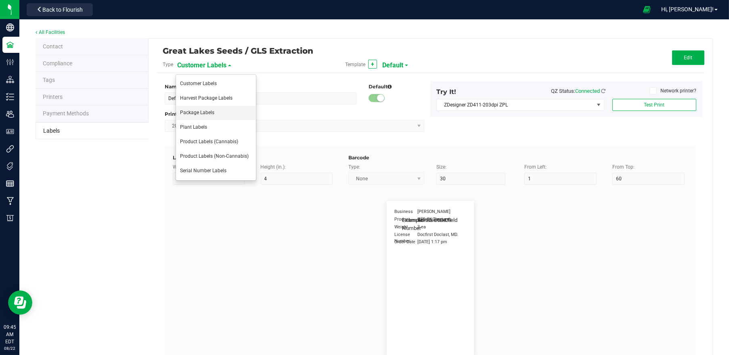
type input "Ref Field 2"
type input "25"
type input "10"
type input "35"
type input "Ref Field 2 Value"
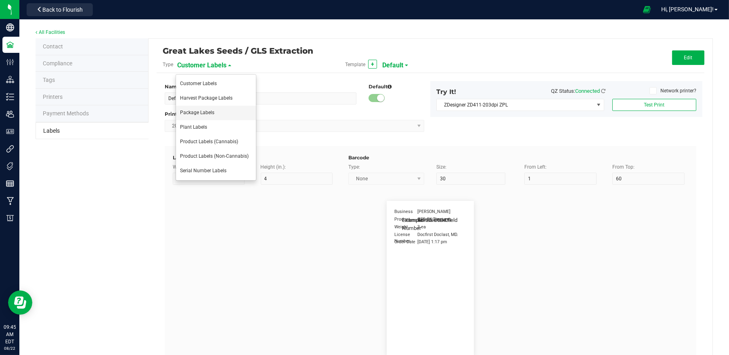
type input "Ref Field 3"
type input "25"
type input "10"
type input "35"
type input "Ref Field 3 Value"
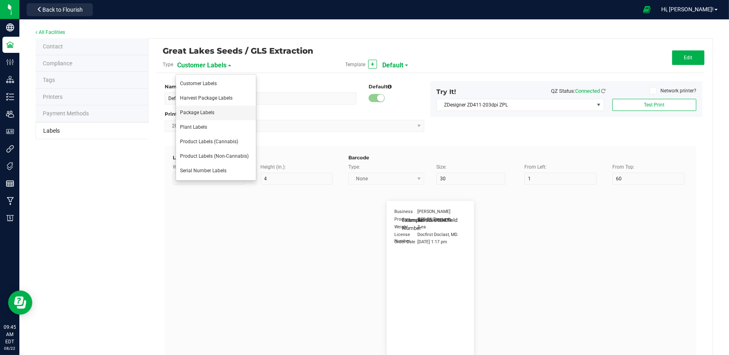
type input "Item Ref Field 1"
type input "25"
type input "10"
type input "35"
type input "Item Ref Field 1 Value"
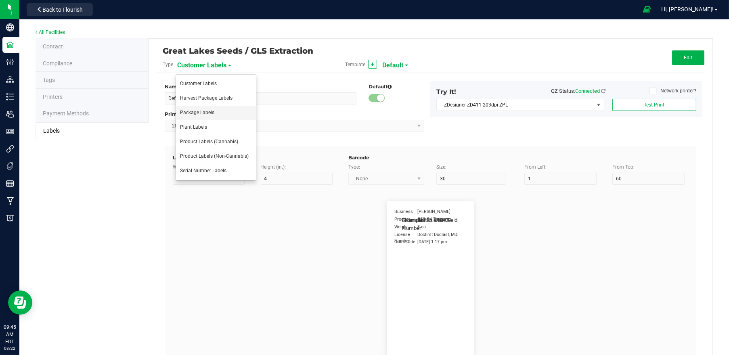
type input "Item Ref Field 2"
type input "25"
type input "10"
type input "35"
type input "Item Ref Field 2 Value"
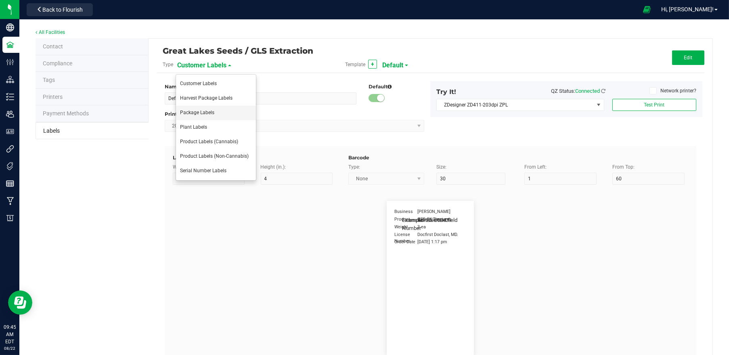
type input "Item Ref Field 3"
type input "25"
type input "10"
type input "35"
type input "Item Ref Field 3 Value"
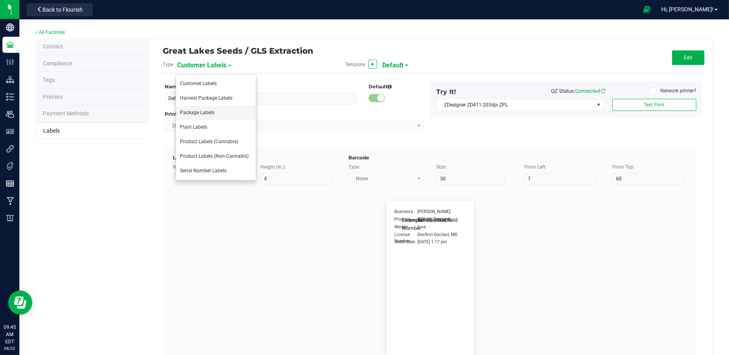
type input "Item Ref Field 4"
type input "25"
type input "10"
type input "35"
type input "Item Ref Field 4 Value"
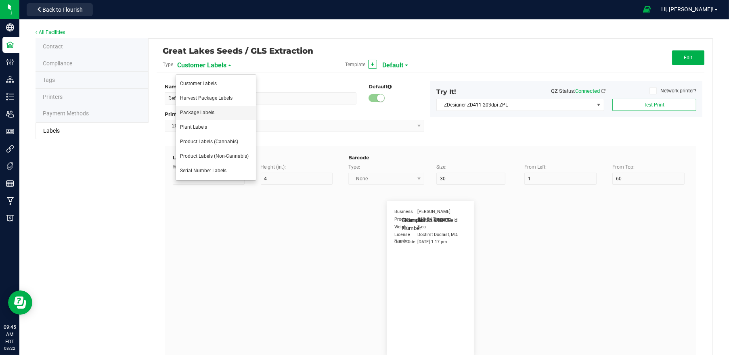
type input "Item Ref Field 5"
type input "25"
type input "10"
type input "35"
type input "Item Ref Field 5 Value"
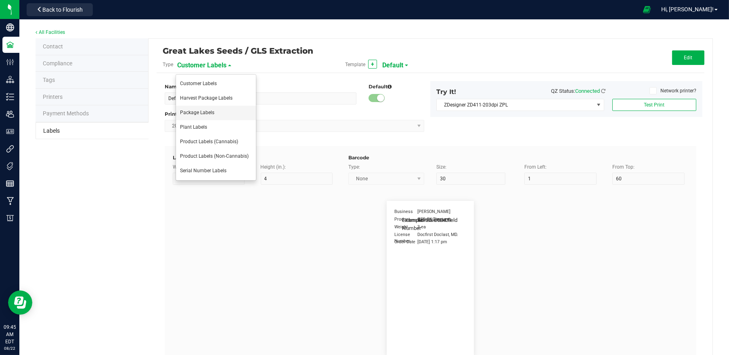
type input "NDC Number"
type input "25"
type input "10"
type input "35"
type input "[PHONE_NUMBER]"
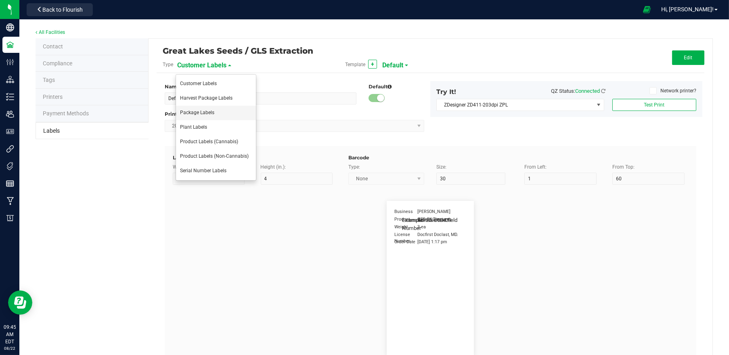
type input "Number of Servings"
type input "25"
type input "10"
type input "35"
type input "4 servings/item"
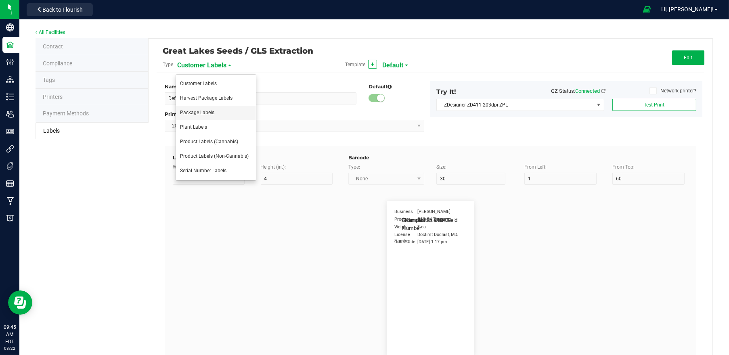
type input "Serving Size"
type input "25"
type input "10"
type input "35"
type input "1 cup"
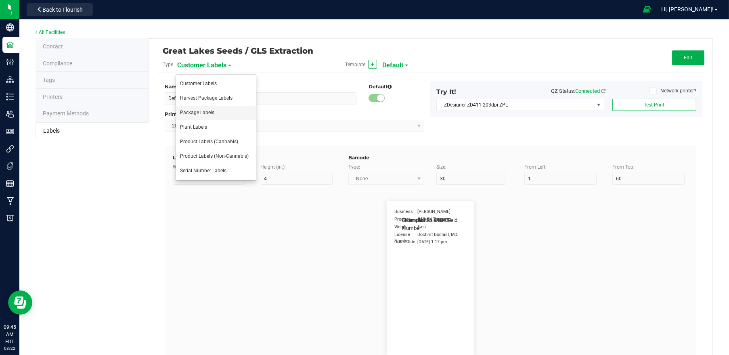
type input "Serving Size (Grams)"
type input "25"
type input "10"
type input "35"
type input "4 g"
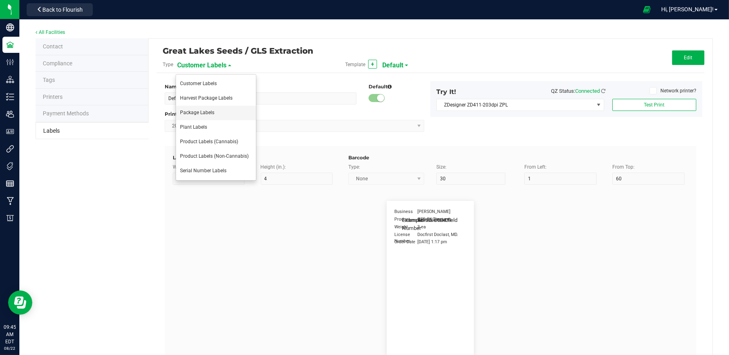
type input "Doses Per Unit"
type input "25"
type input "10"
type input "35"
type input "20"
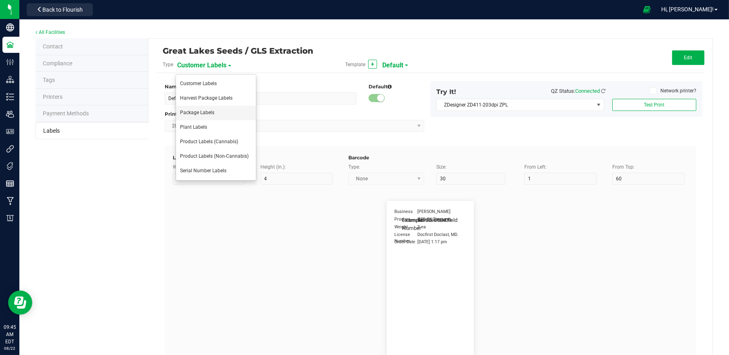
type input "Item Ingredients"
type input "25"
type input "10"
type input "35"
type input "Ingredient one, ingredient two"
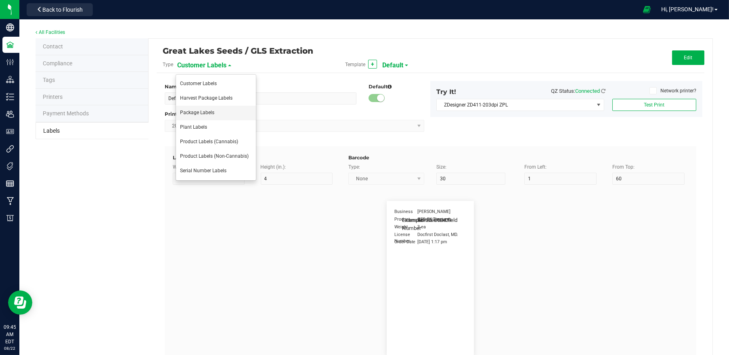
type input "METRC Item Ingredients"
type input "25"
type input "10"
type input "35"
type input "Ingredient one, ingredient two"
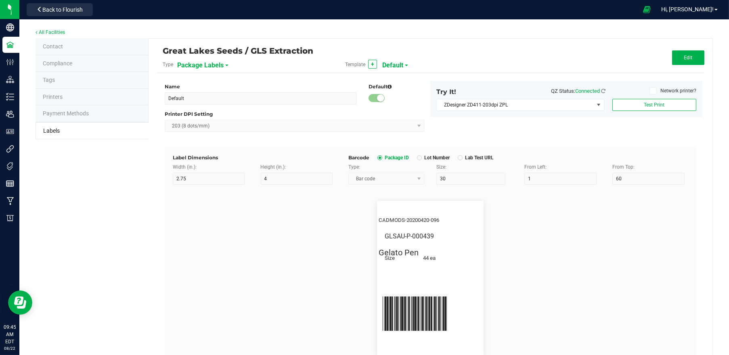
click at [397, 64] on span "Default" at bounding box center [392, 66] width 21 height 14
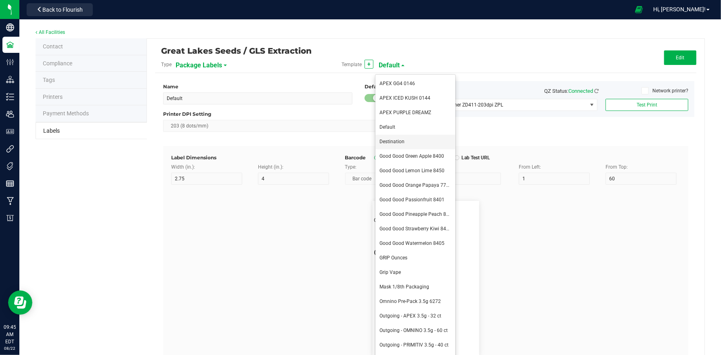
click at [419, 142] on li "Destination" at bounding box center [415, 142] width 80 height 15
type input "Destination"
type input "1.5"
type input "0.5"
type input "8"
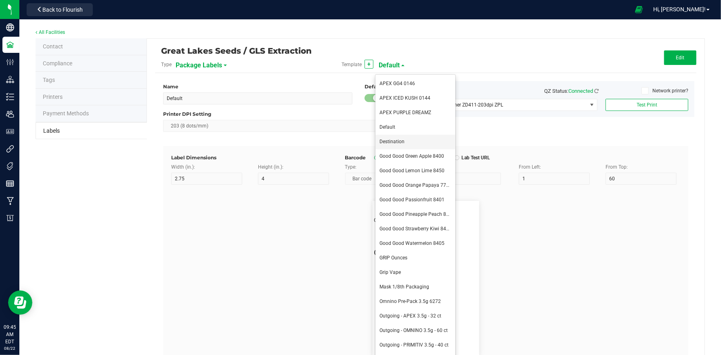
type input "29"
type input "43.5"
type input "Example"
type input "10"
type input "19"
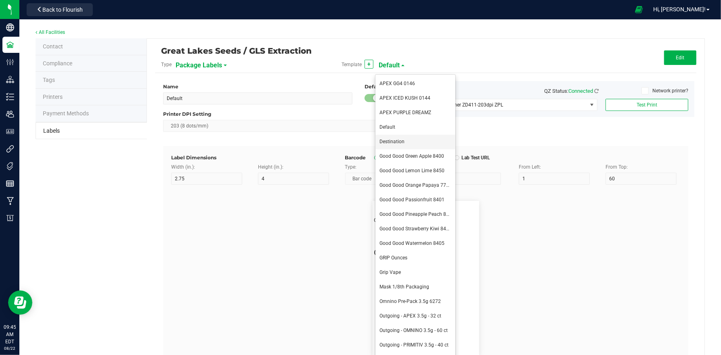
type input "7.5"
type input "Melon Bomb"
type input "Package ID"
type input "5"
type input "CADMODS-20230420-096"
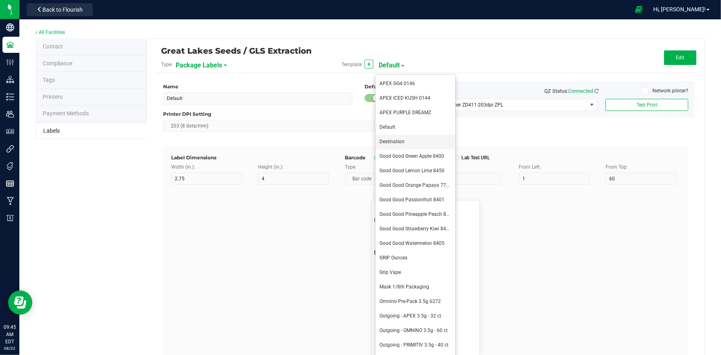
type input "SKU Name"
type input "25"
type input "10"
type input "Gelato Pen"
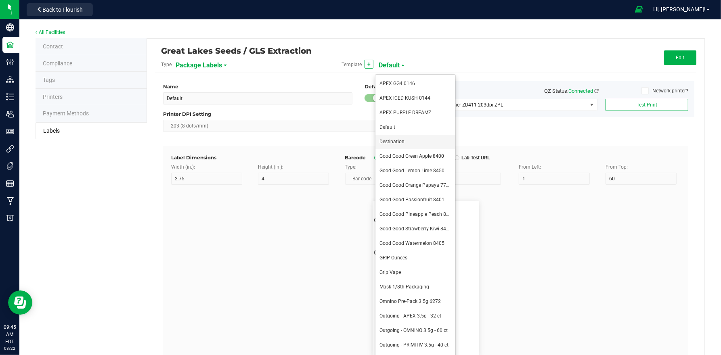
type input "Strain"
type input "10"
type input "5"
type input "15"
type input "Gelato"
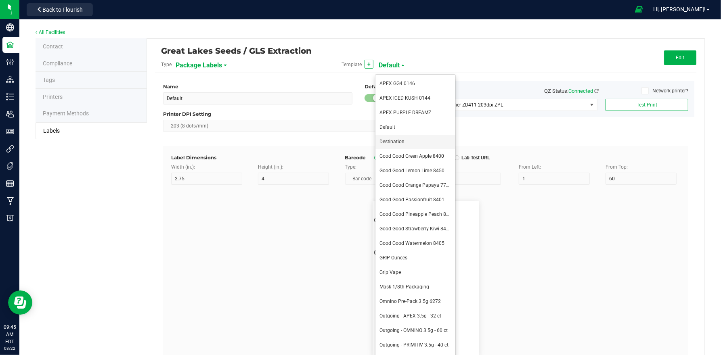
type input "Size"
type input "20"
type input "44 ea"
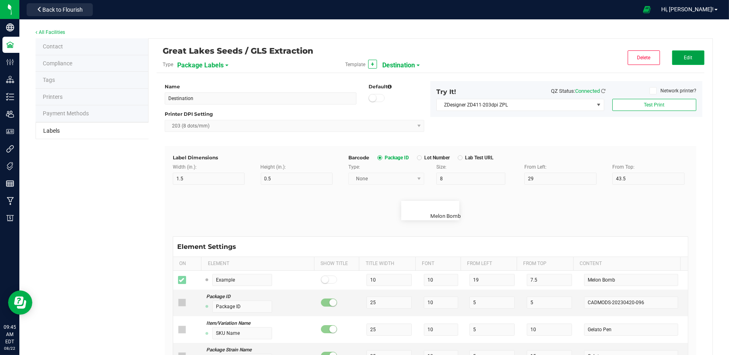
click at [683, 50] on button "Edit" at bounding box center [688, 57] width 32 height 15
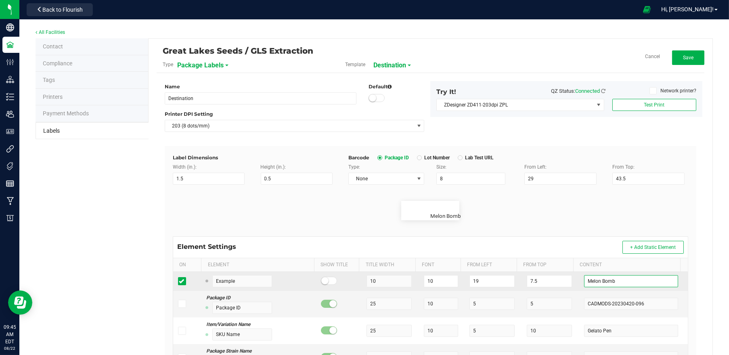
drag, startPoint x: 609, startPoint y: 280, endPoint x: 569, endPoint y: 280, distance: 40.8
click at [579, 280] on td "Melon Bomb" at bounding box center [633, 281] width 109 height 19
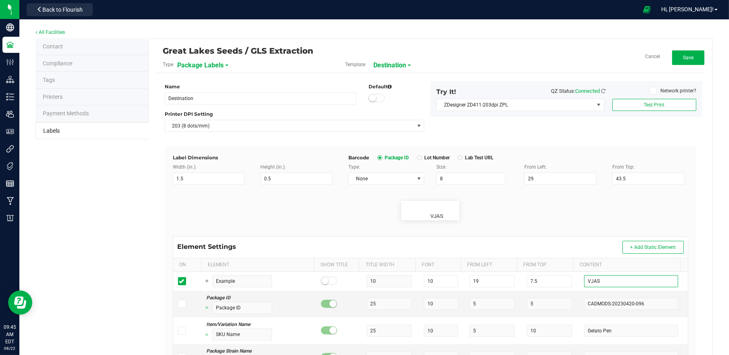
type input "VJAS"
click at [677, 45] on div "Great Lakes Seeds / GLS Extraction Type Package Labels Template Destination Can…" at bounding box center [430, 289] width 564 height 500
click at [678, 54] on button "Save" at bounding box center [688, 57] width 32 height 15
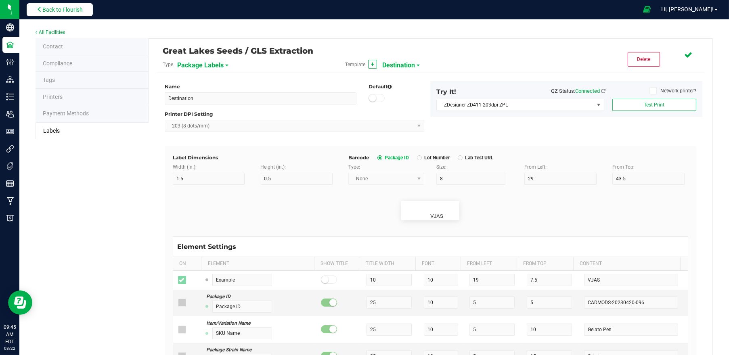
click at [70, 15] on button "Back to Flourish" at bounding box center [60, 9] width 66 height 13
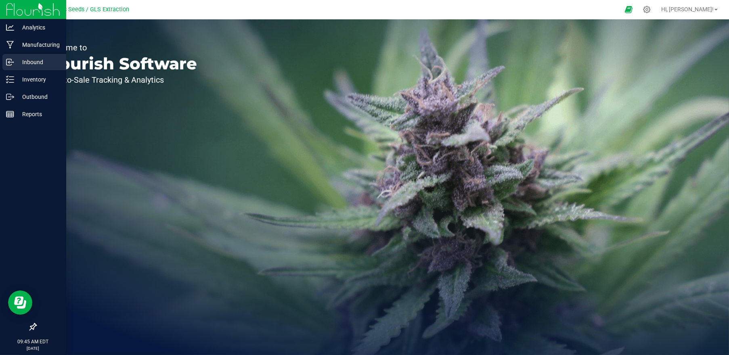
click at [22, 65] on p "Inbound" at bounding box center [38, 62] width 48 height 10
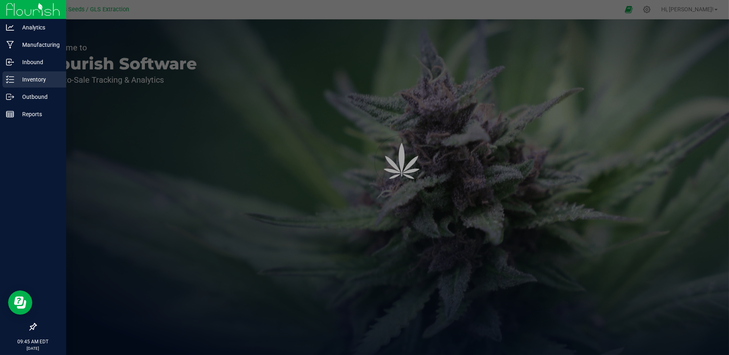
click at [25, 77] on p "Inventory" at bounding box center [38, 80] width 48 height 10
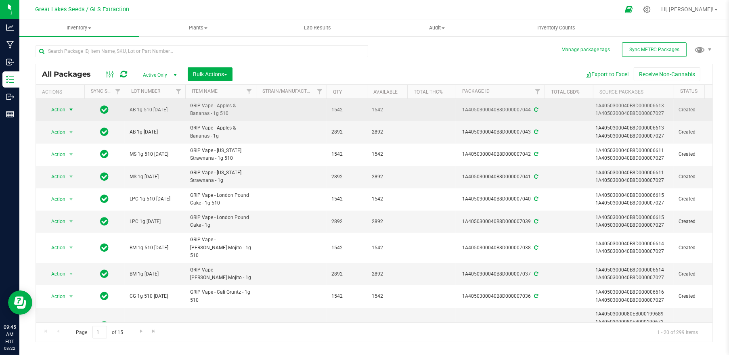
click at [66, 110] on span "select" at bounding box center [71, 109] width 10 height 11
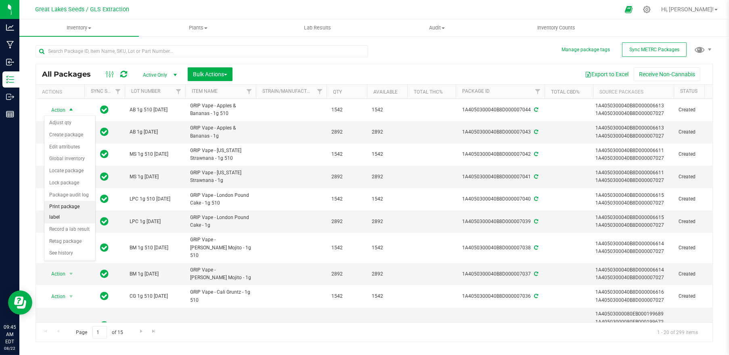
click at [78, 206] on li "Print package label" at bounding box center [69, 212] width 51 height 22
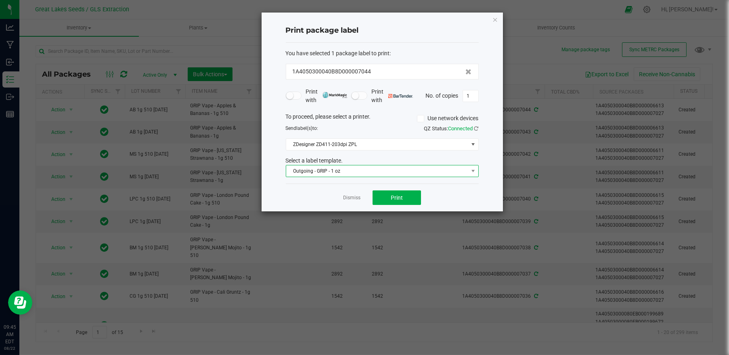
click at [373, 174] on span "Outgoing - GRIP - 1 oz" at bounding box center [377, 170] width 182 height 11
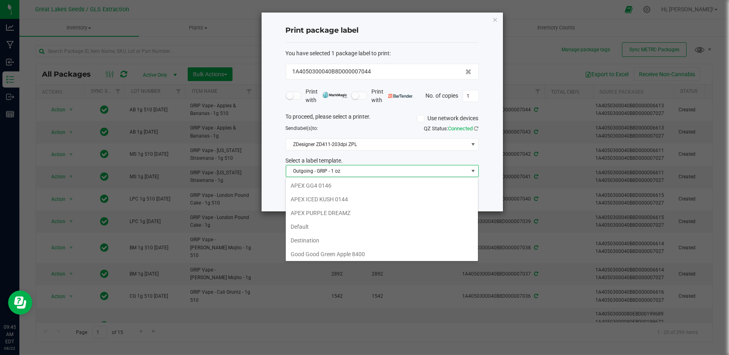
click at [342, 237] on li "Destination" at bounding box center [382, 241] width 192 height 14
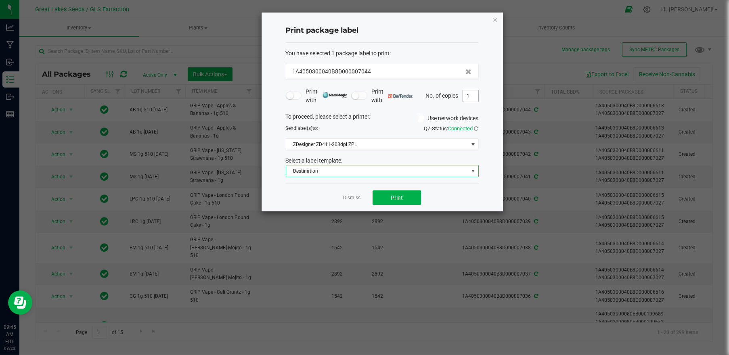
click at [471, 98] on input "1" at bounding box center [470, 95] width 15 height 11
type input "10"
click at [406, 197] on button "Print" at bounding box center [396, 197] width 48 height 15
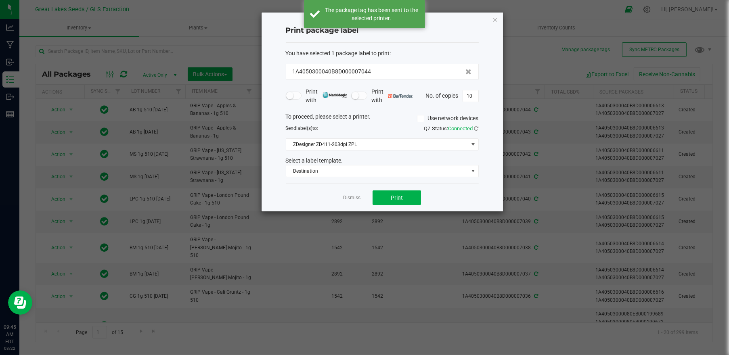
click at [352, 201] on app-cancel-button "Dismiss" at bounding box center [351, 198] width 17 height 8
click at [353, 197] on link "Dismiss" at bounding box center [351, 198] width 17 height 7
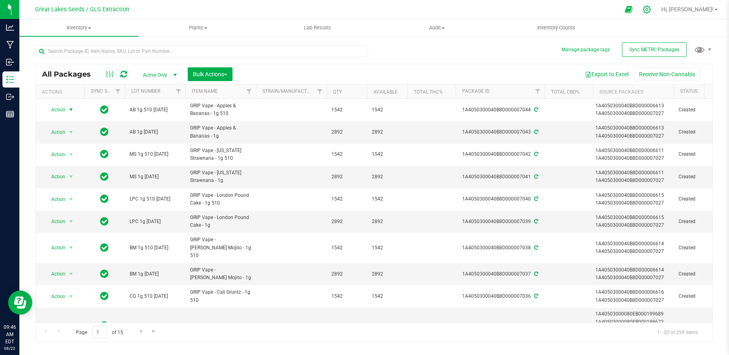
click at [651, 11] on icon at bounding box center [646, 9] width 8 height 8
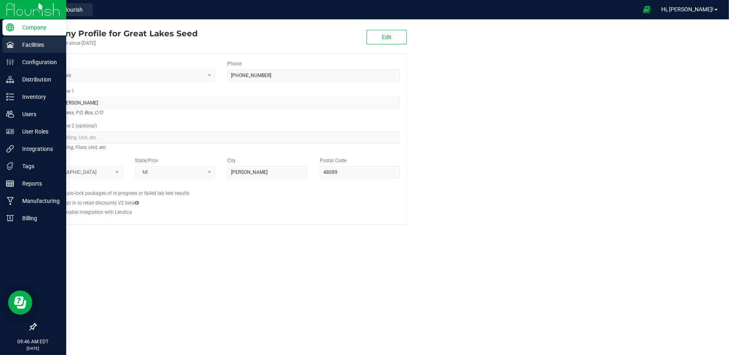
click at [41, 48] on p "Facilities" at bounding box center [38, 45] width 48 height 10
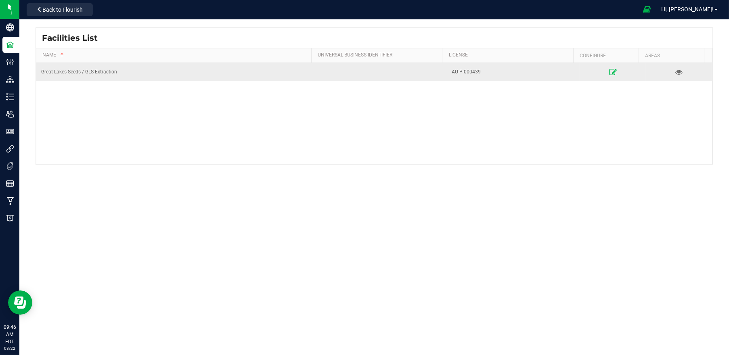
click at [609, 69] on icon at bounding box center [613, 72] width 8 height 6
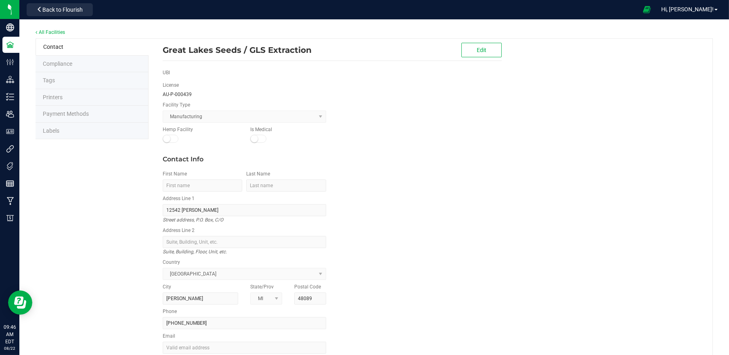
click at [52, 131] on span "Labels" at bounding box center [51, 131] width 17 height 6
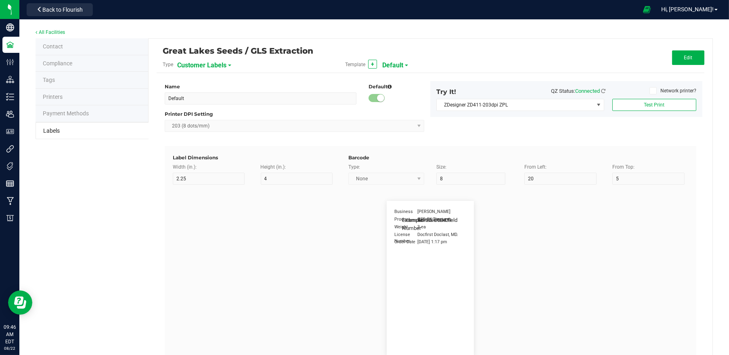
click at [218, 64] on span "Customer Labels" at bounding box center [201, 66] width 49 height 14
click at [223, 112] on li "Package Labels" at bounding box center [216, 113] width 80 height 15
type input "2.75"
type input "30"
type input "1"
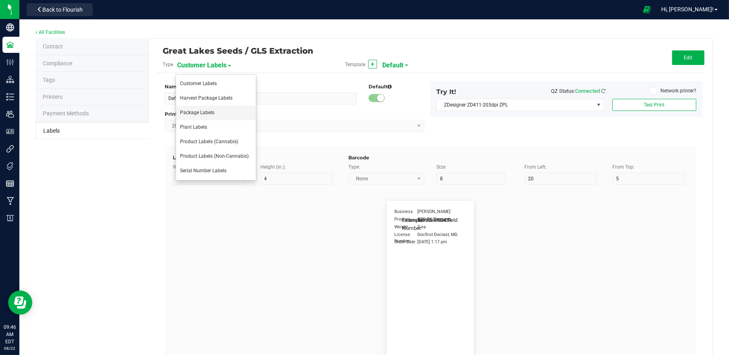
type input "60"
type input "METRC"
type input "14"
type input "10"
type input "1"
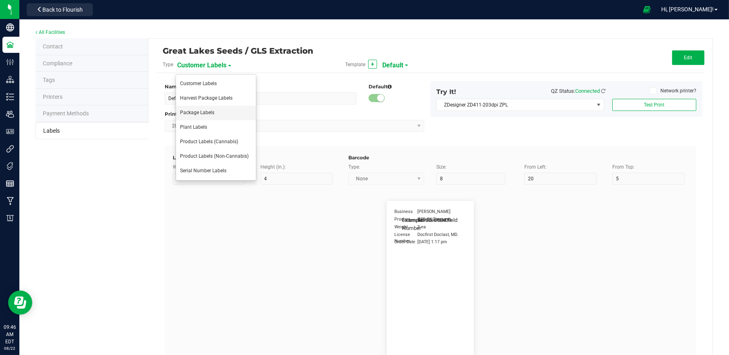
type input "10"
type input "CADMODS-20200420-096"
type input "Size"
type input "25"
type input "10"
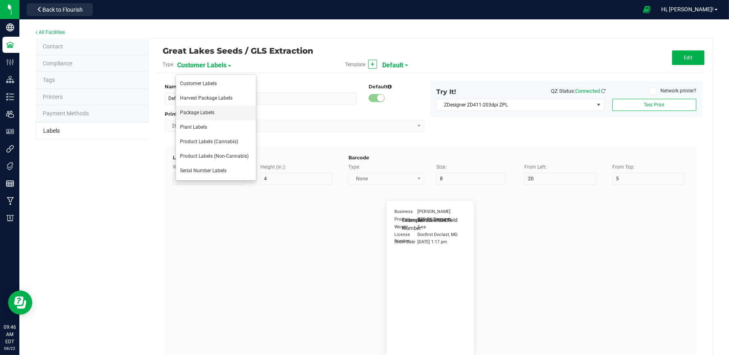
type input "35"
type input "44 ea"
type input "GLS"
type input "8"
type input "12"
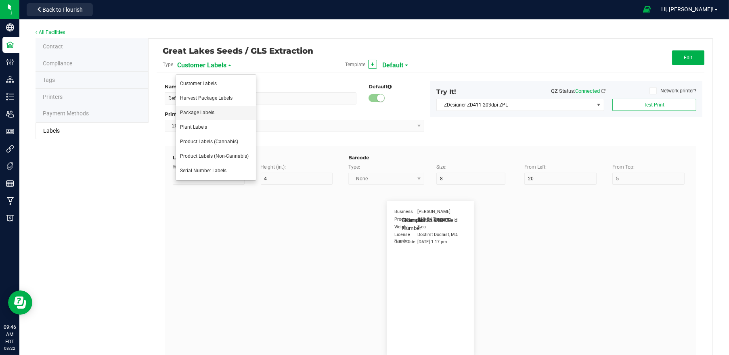
type input "20"
type input "AU-P-000439"
type input "SKU Name"
type input "25"
type input "15"
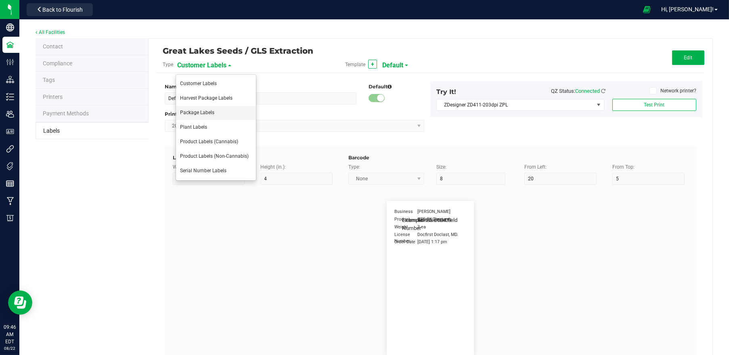
type input "1"
type input "30"
type input "Gelato Pen"
type input "Strain"
type input "25"
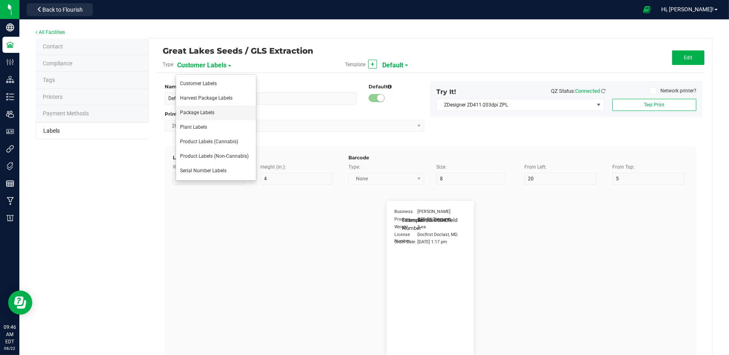
type input "10"
type input "15"
type input "Gelato"
type input "Package Date"
type input "25"
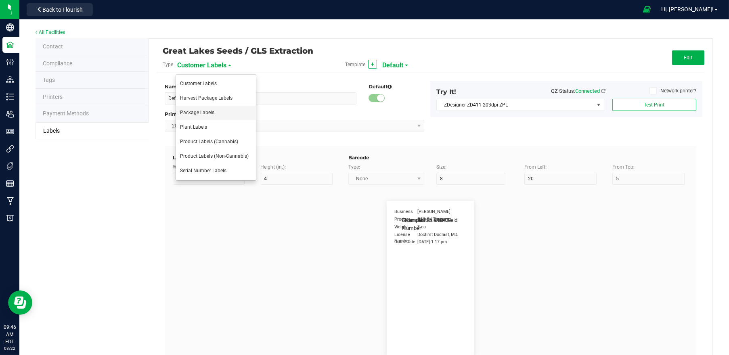
type input "5"
type input "25"
type input "[DATE] 10:14pm"
type input "Lot Number"
type input "25"
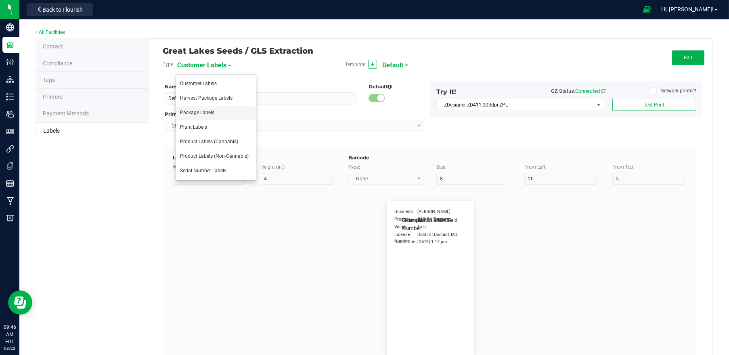
type input "5"
type input "30"
type input "LOT918234"
type input "SKU"
type input "25"
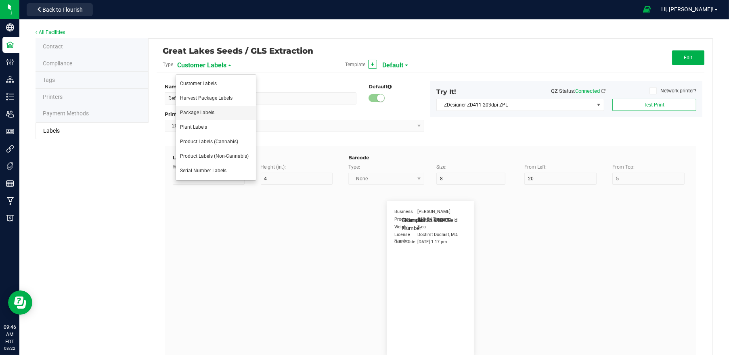
type input "10"
type input "30"
type input "42P017"
type input "Ref Field 1"
type input "25"
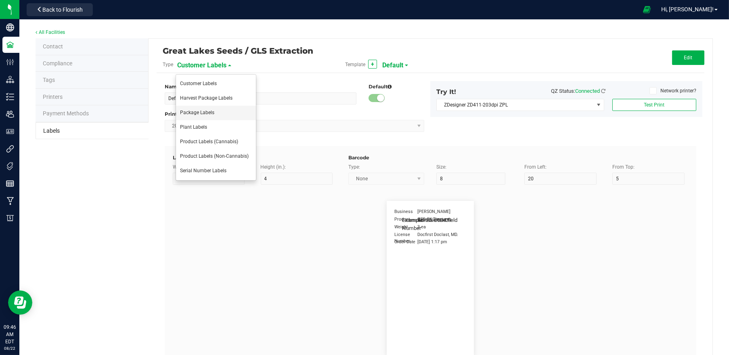
type input "10"
type input "35"
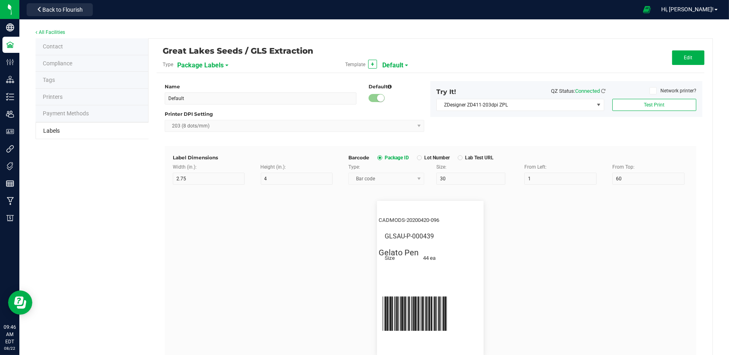
click at [401, 63] on div "Template + Default" at bounding box center [430, 65] width 182 height 14
click at [397, 67] on span "Default" at bounding box center [392, 66] width 21 height 14
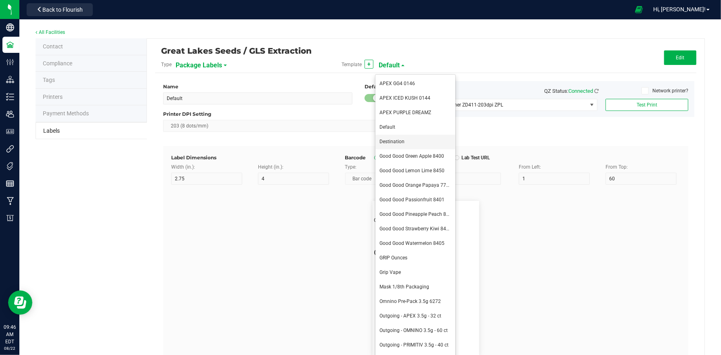
click at [410, 145] on li "Destination" at bounding box center [415, 142] width 80 height 15
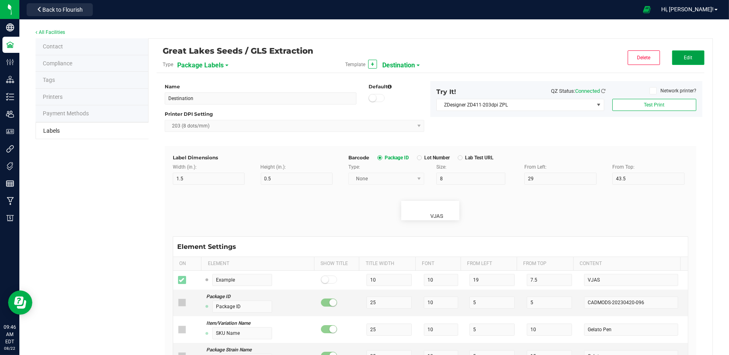
click at [684, 58] on button "Edit" at bounding box center [688, 57] width 32 height 15
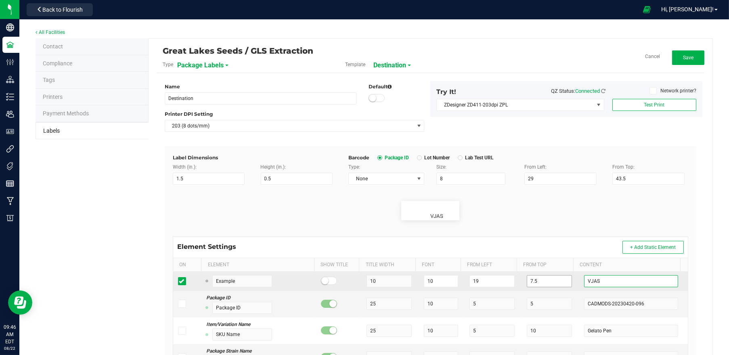
click at [552, 281] on tr "Example 10 10 19 7.5 VJAS" at bounding box center [430, 281] width 515 height 19
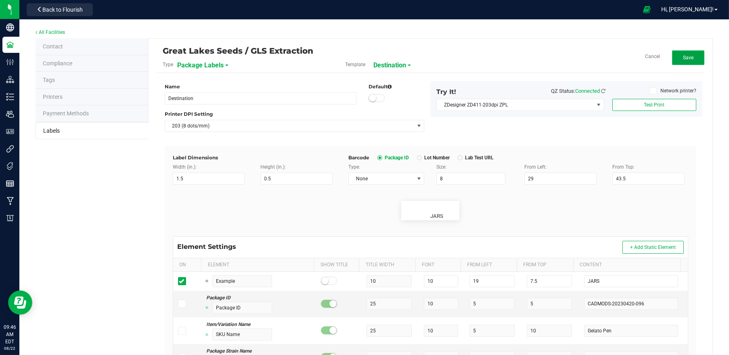
click at [687, 52] on button "Save" at bounding box center [688, 57] width 32 height 15
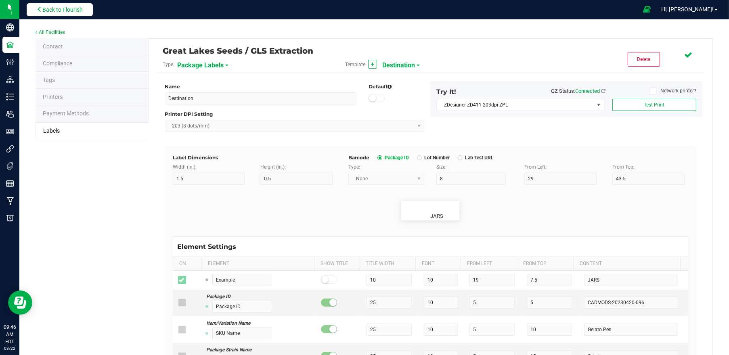
click at [46, 11] on span "Back to Flourish" at bounding box center [62, 9] width 40 height 6
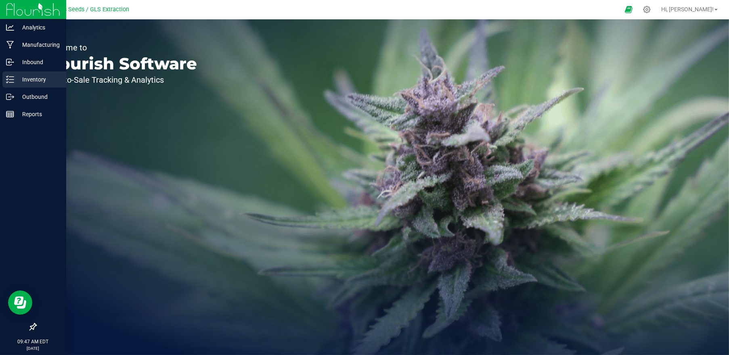
click at [33, 82] on p "Inventory" at bounding box center [38, 80] width 48 height 10
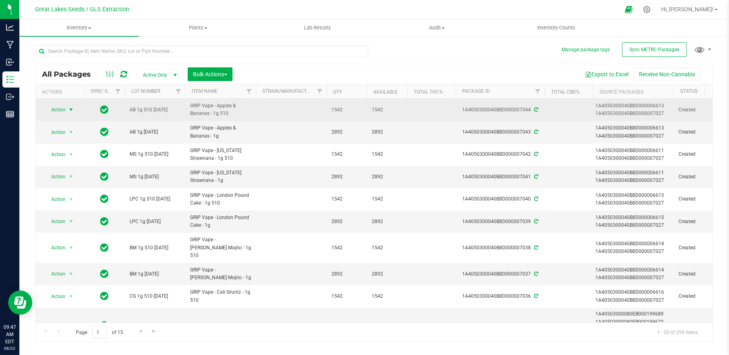
click at [65, 109] on span "Action" at bounding box center [55, 109] width 22 height 11
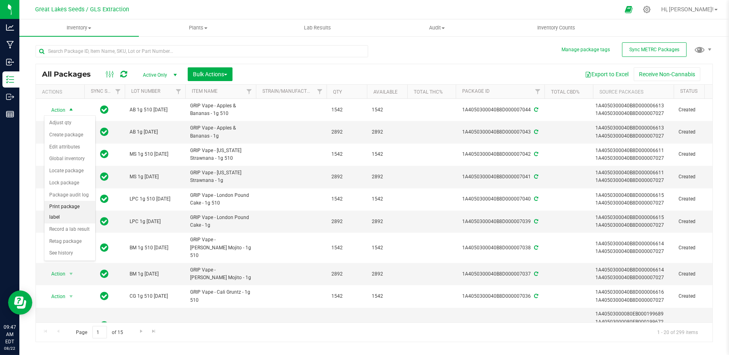
click at [75, 208] on li "Print package label" at bounding box center [69, 212] width 51 height 22
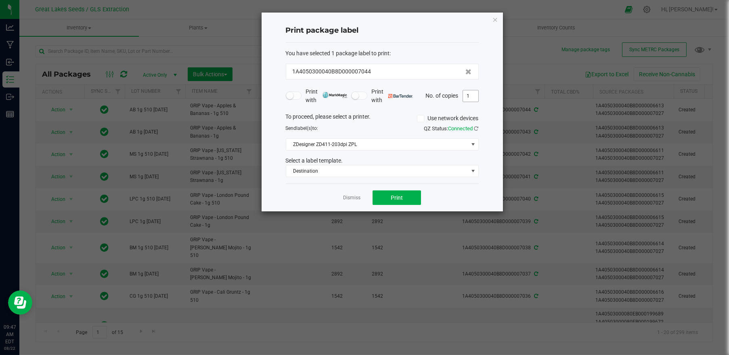
click at [472, 98] on input "1" at bounding box center [470, 95] width 15 height 11
click at [399, 195] on span "Print" at bounding box center [397, 198] width 12 height 6
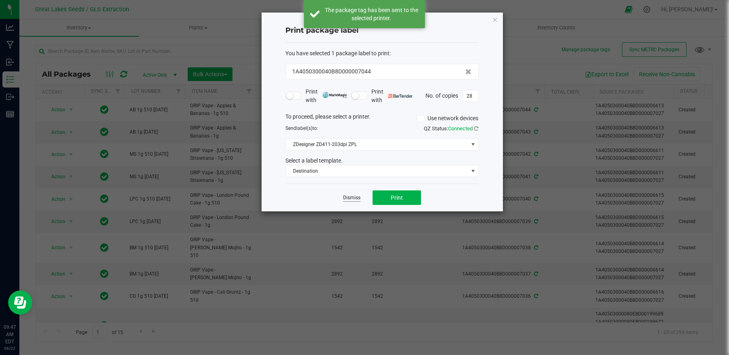
click at [354, 197] on link "Dismiss" at bounding box center [351, 198] width 17 height 7
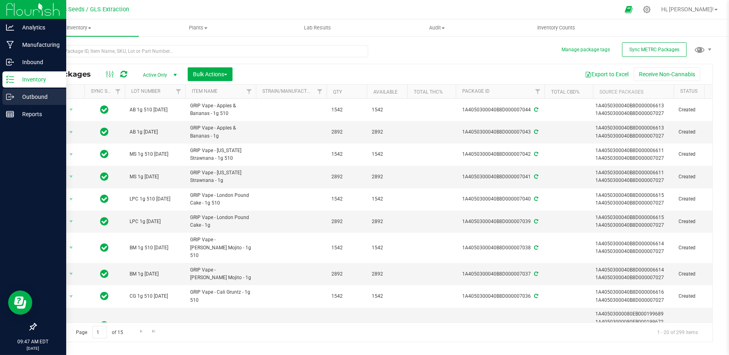
click at [33, 97] on p "Outbound" at bounding box center [38, 97] width 48 height 10
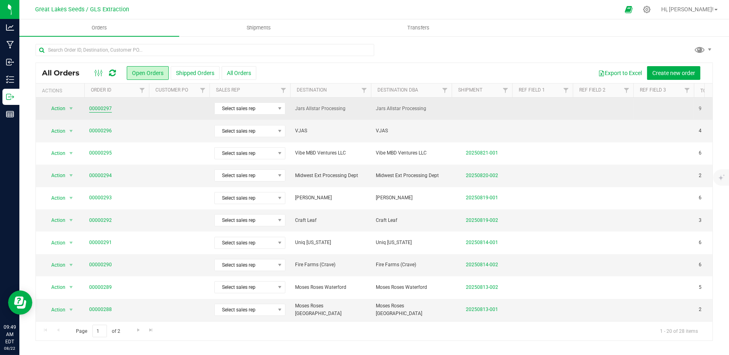
click at [106, 106] on link "00000297" at bounding box center [100, 109] width 23 height 8
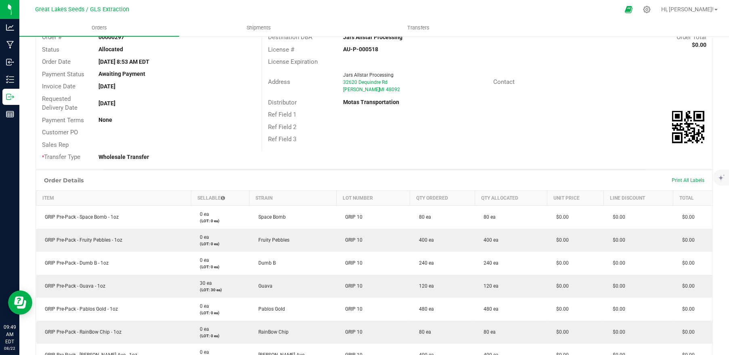
scroll to position [38, 0]
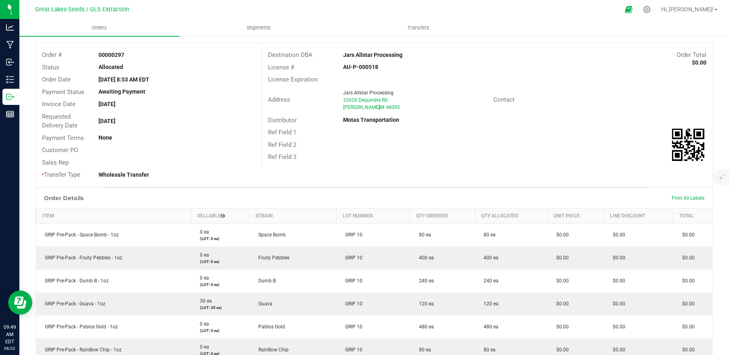
drag, startPoint x: 341, startPoint y: 54, endPoint x: 404, endPoint y: 56, distance: 63.0
click at [404, 56] on div "Jars Allstar Processing" at bounding box center [431, 55] width 188 height 8
drag, startPoint x: 404, startPoint y: 56, endPoint x: 392, endPoint y: 56, distance: 11.7
copy strong "Jars Allstar Processing"
drag, startPoint x: 339, startPoint y: 67, endPoint x: 375, endPoint y: 67, distance: 35.5
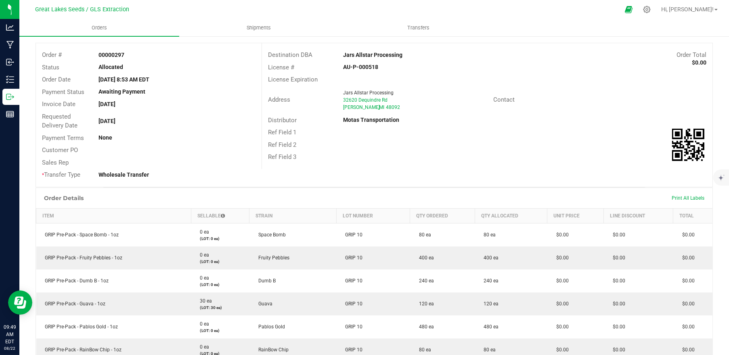
click at [375, 67] on div "AU-P-000518" at bounding box center [412, 67] width 150 height 8
copy strong "AU-P-000518"
drag, startPoint x: 340, startPoint y: 91, endPoint x: 377, endPoint y: 106, distance: 40.0
click at [377, 106] on ngx-name-and-address "Jars Allstar Processing 32620 Dequindre Rd Warren , MI 48092" at bounding box center [415, 100] width 144 height 22
drag, startPoint x: 377, startPoint y: 106, endPoint x: 374, endPoint y: 98, distance: 8.6
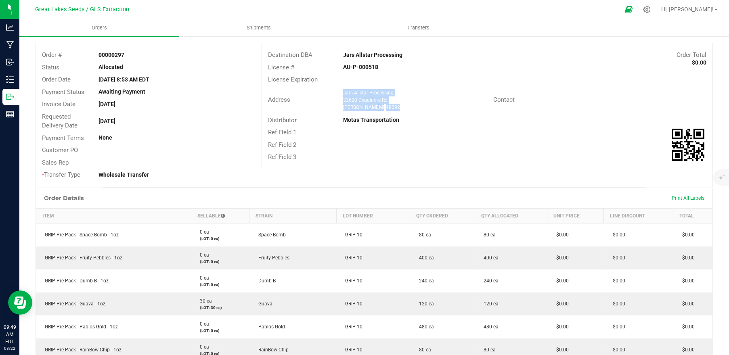
copy ngx-name-and-address "Jars Allstar Processing 32620 Dequindre Rd Warren , MI 48092"
